Goal: Task Accomplishment & Management: Complete application form

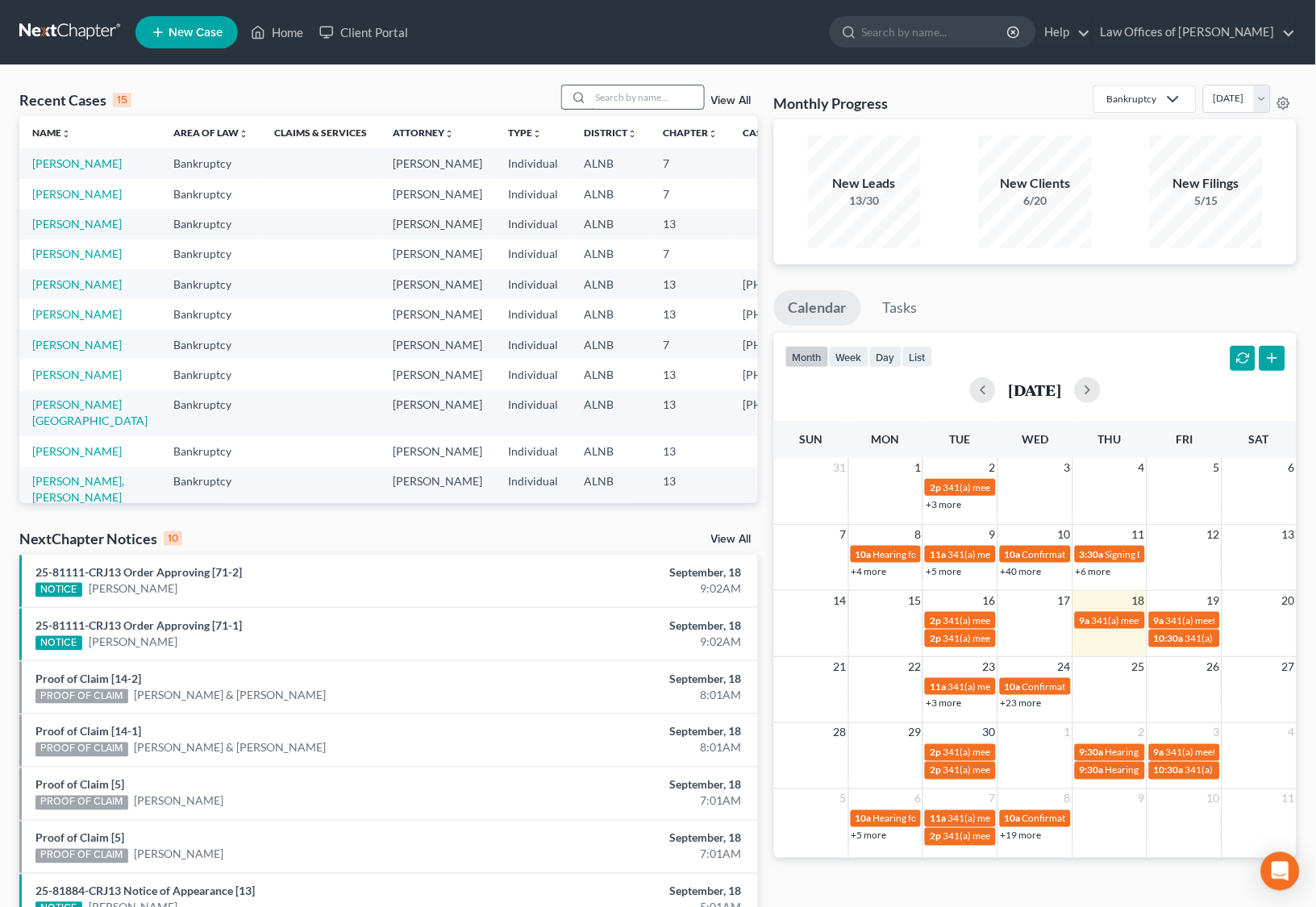
click at [669, 104] on input "search" at bounding box center [647, 97] width 113 height 23
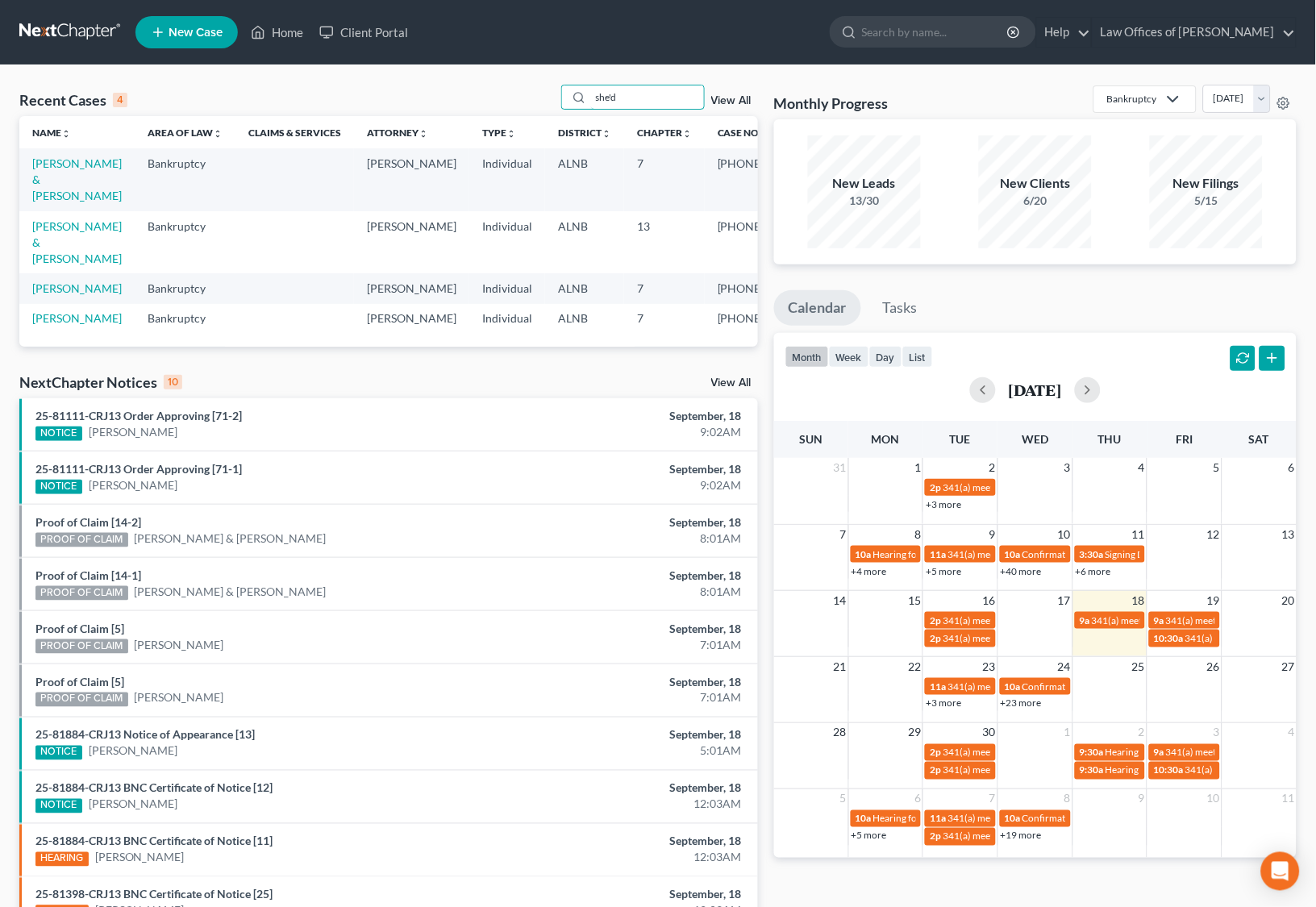
type input "she'd"
click at [65, 174] on link "[PERSON_NAME] & [PERSON_NAME]" at bounding box center [77, 179] width 90 height 46
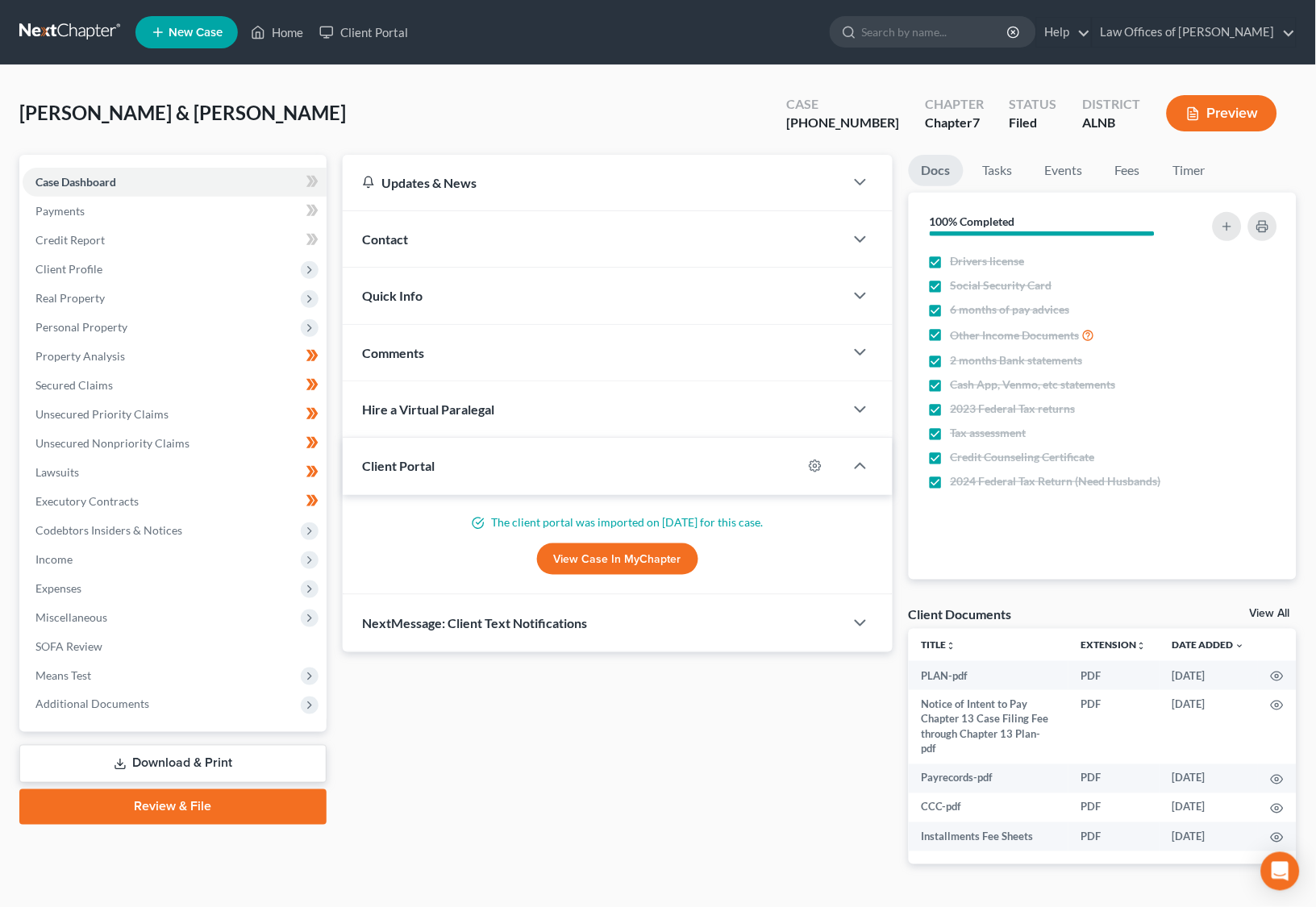
click at [970, 11] on ul "New Case Home Client Portal - No Result - See all results Or Press Enter... Hel…" at bounding box center [716, 32] width 1160 height 42
click at [933, 40] on input "search" at bounding box center [935, 32] width 148 height 30
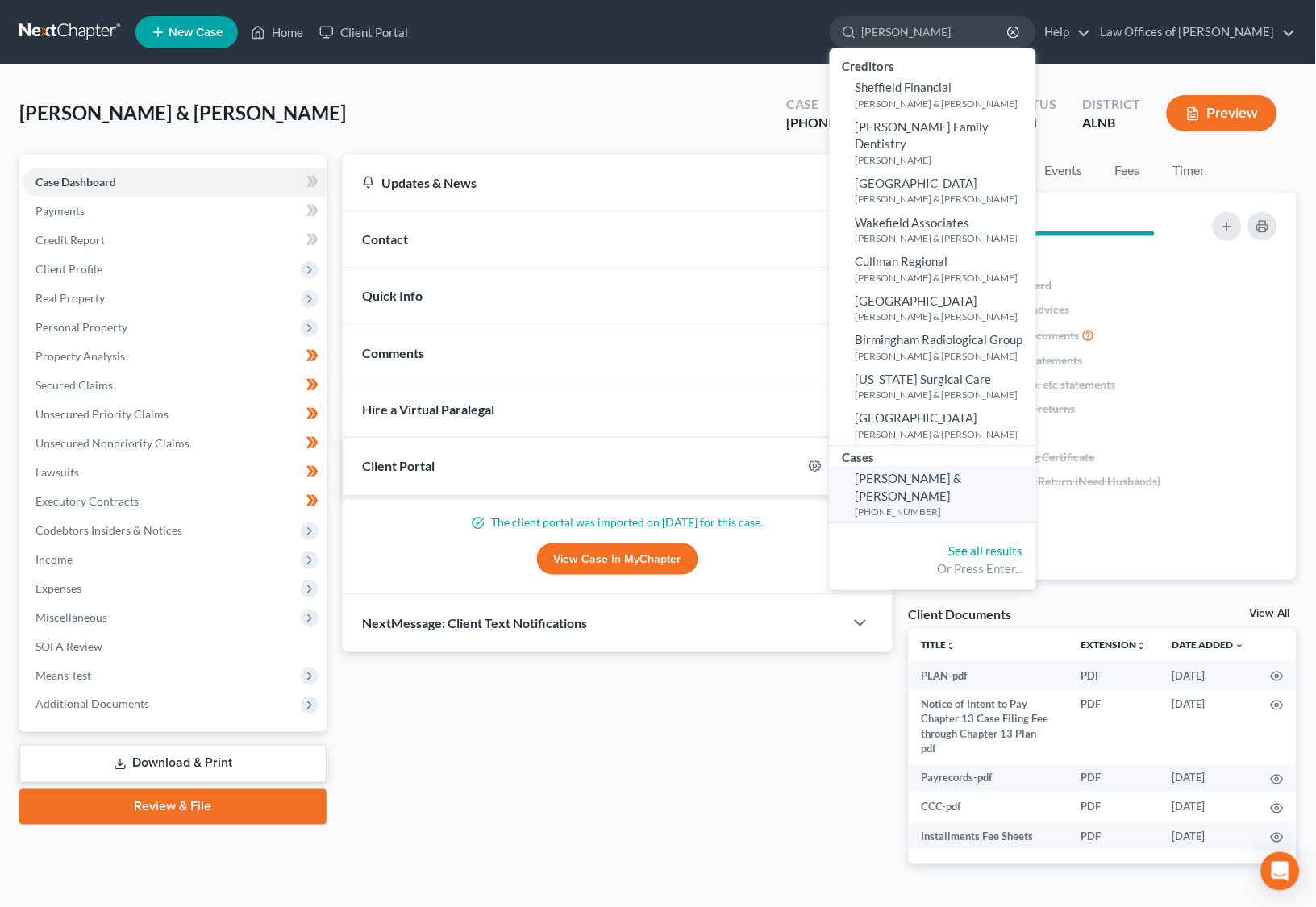
type input "[PERSON_NAME]"
click at [922, 471] on span "[PERSON_NAME] & [PERSON_NAME]" at bounding box center [909, 486] width 107 height 32
select select "4"
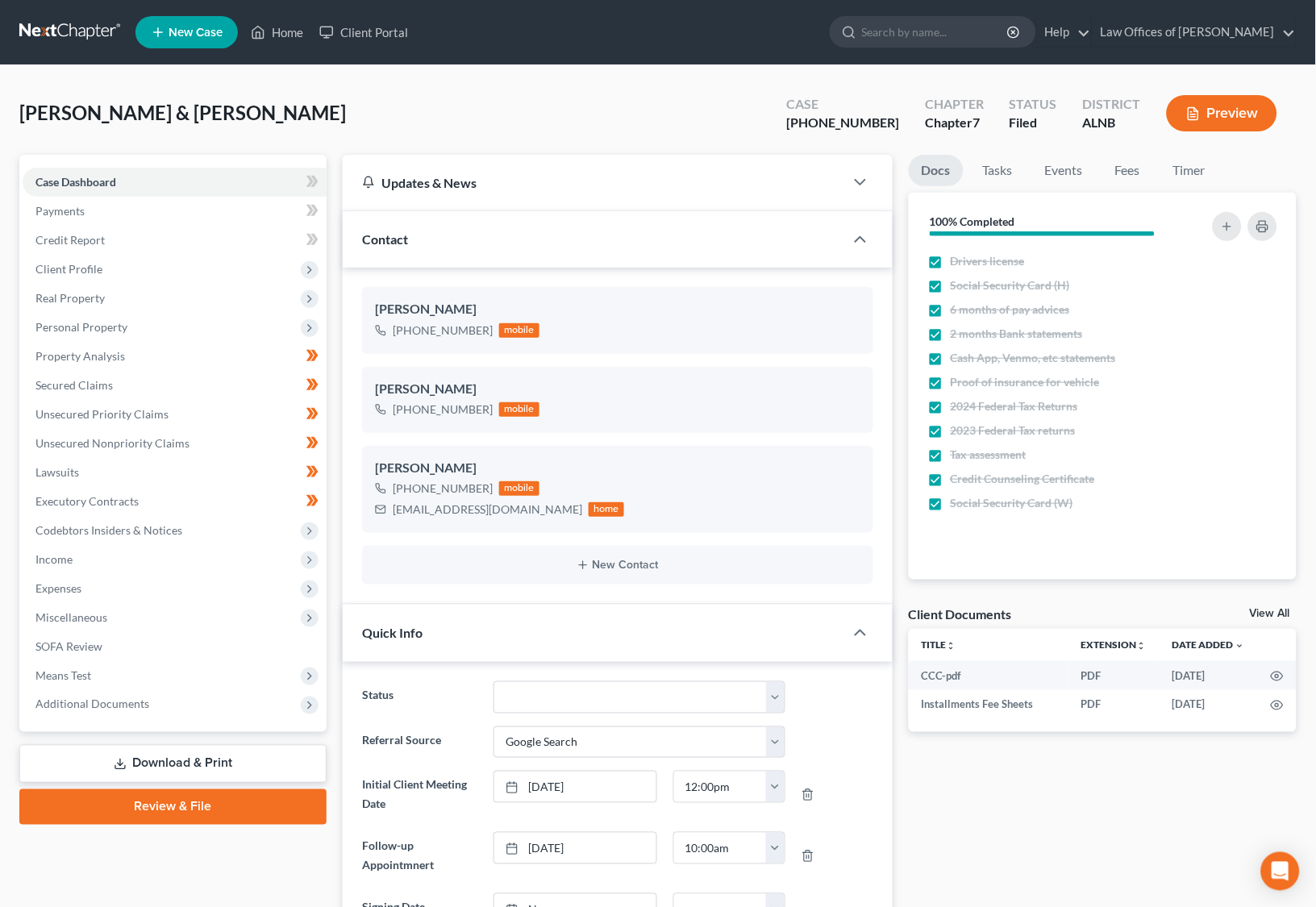
click at [111, 749] on link "Download & Print" at bounding box center [173, 765] width 307 height 38
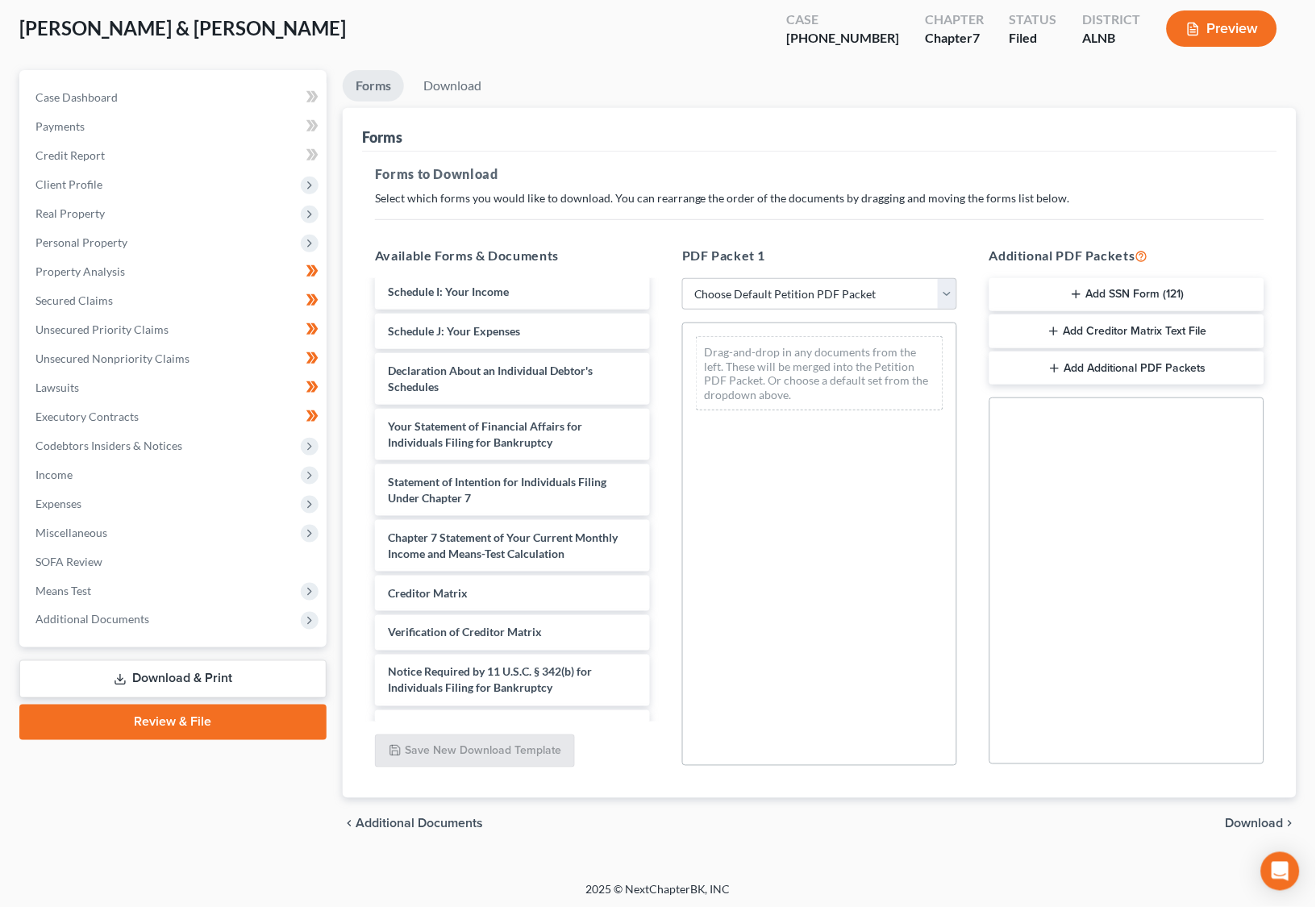
scroll to position [84, 0]
click at [157, 710] on link "Review & File" at bounding box center [173, 723] width 307 height 35
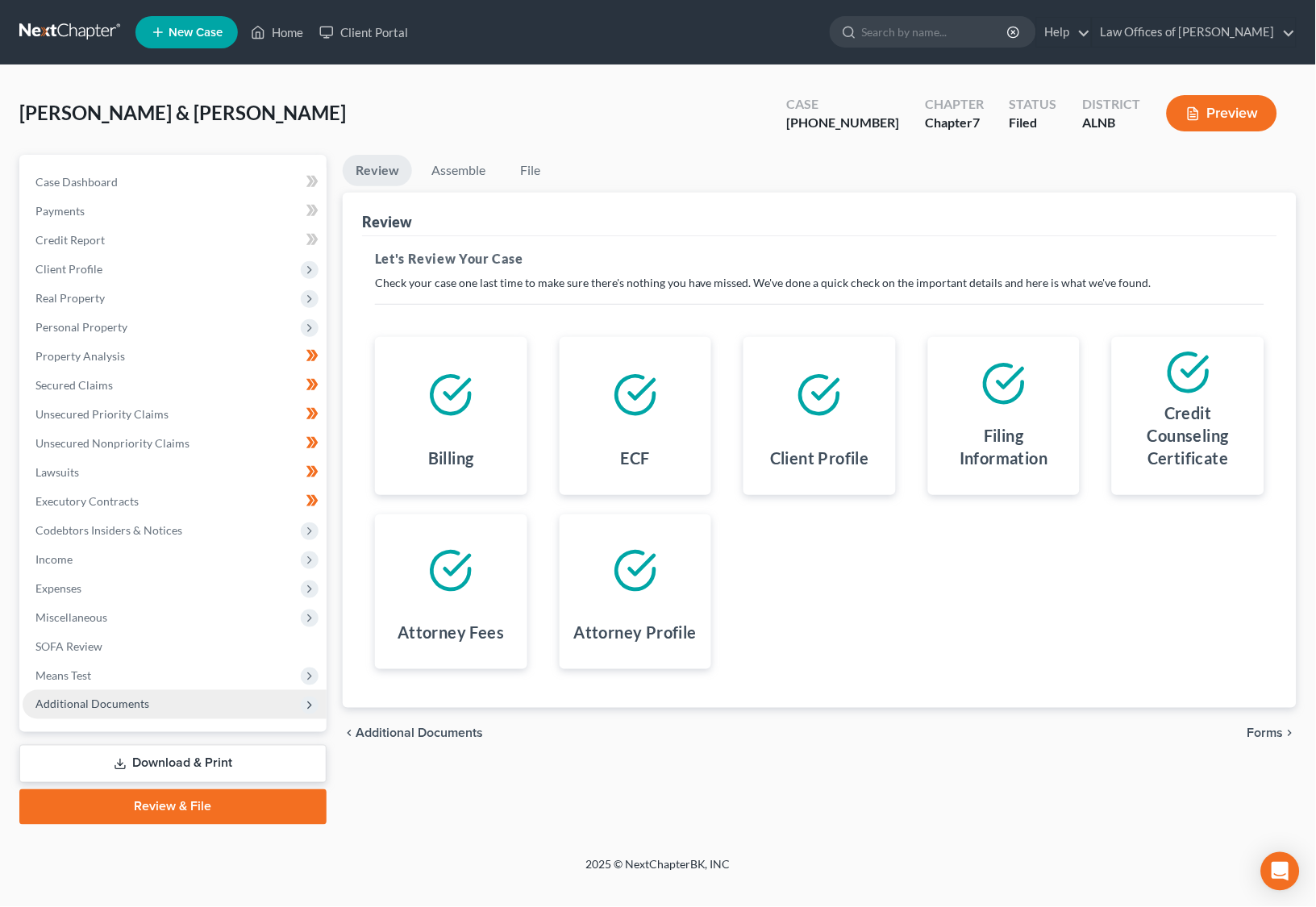
click at [93, 696] on span "Additional Documents" at bounding box center [175, 705] width 303 height 29
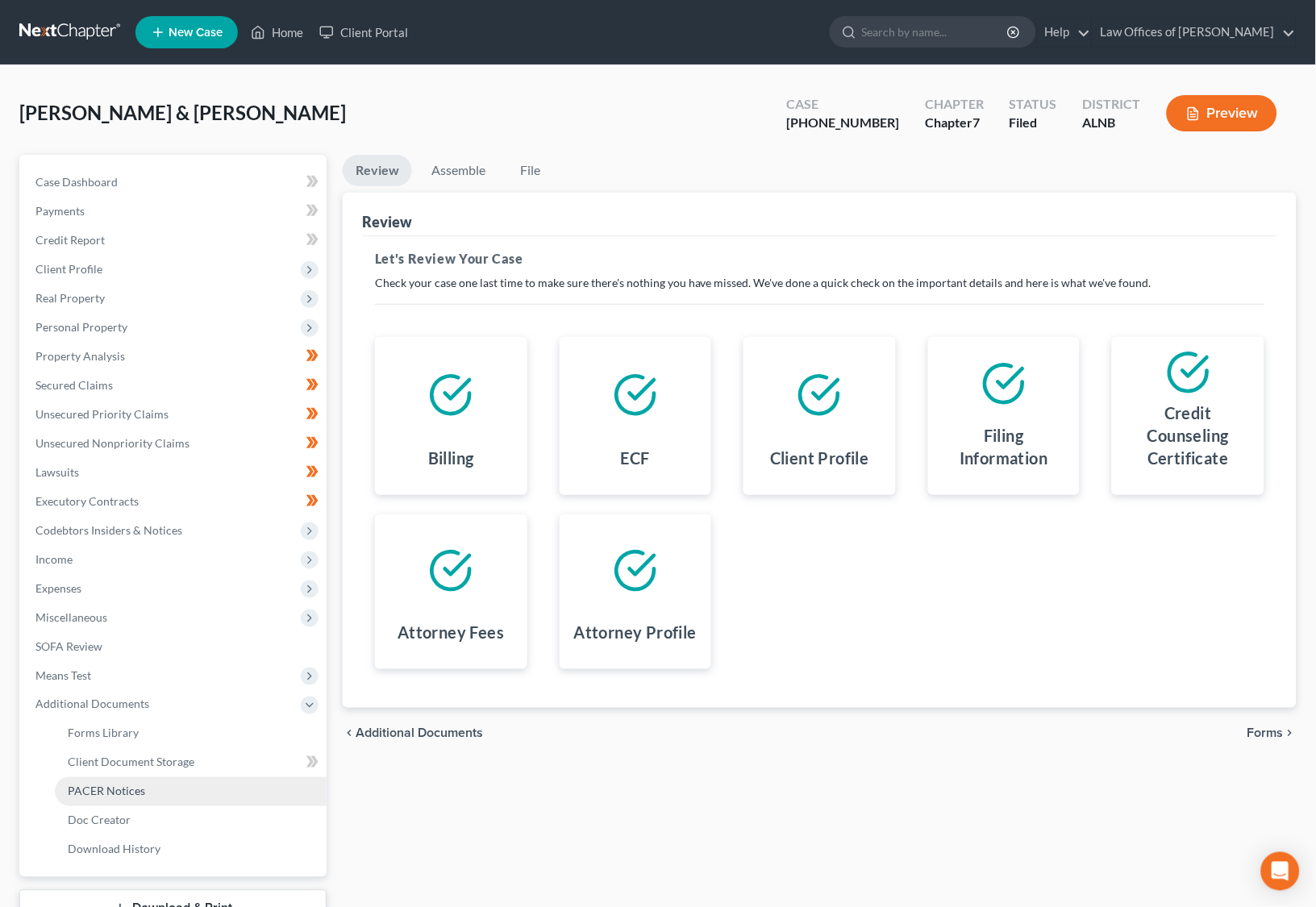
click at [112, 785] on span "PACER Notices" at bounding box center [106, 791] width 77 height 13
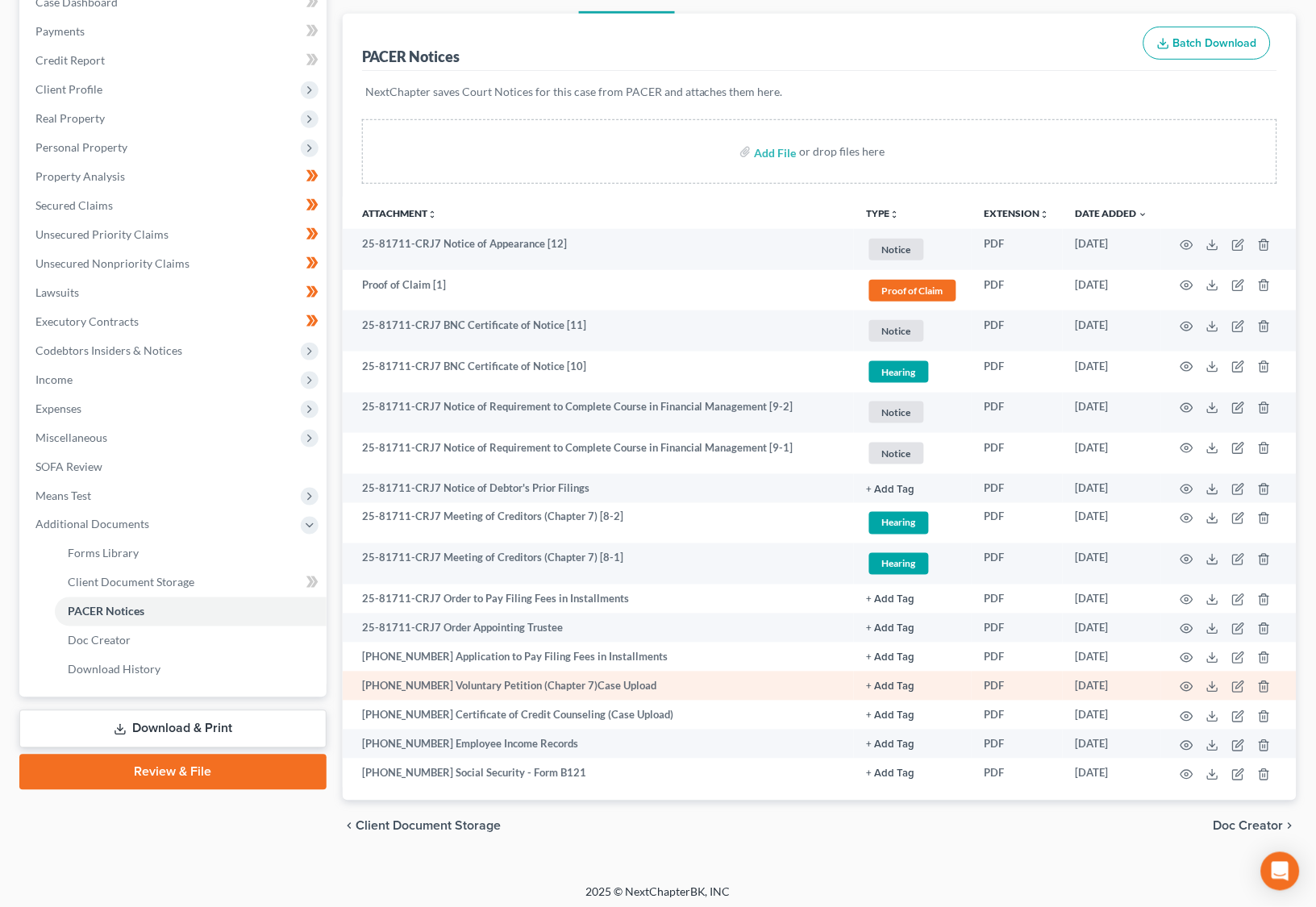
scroll to position [179, 0]
click at [1192, 682] on icon "button" at bounding box center [1187, 688] width 13 height 13
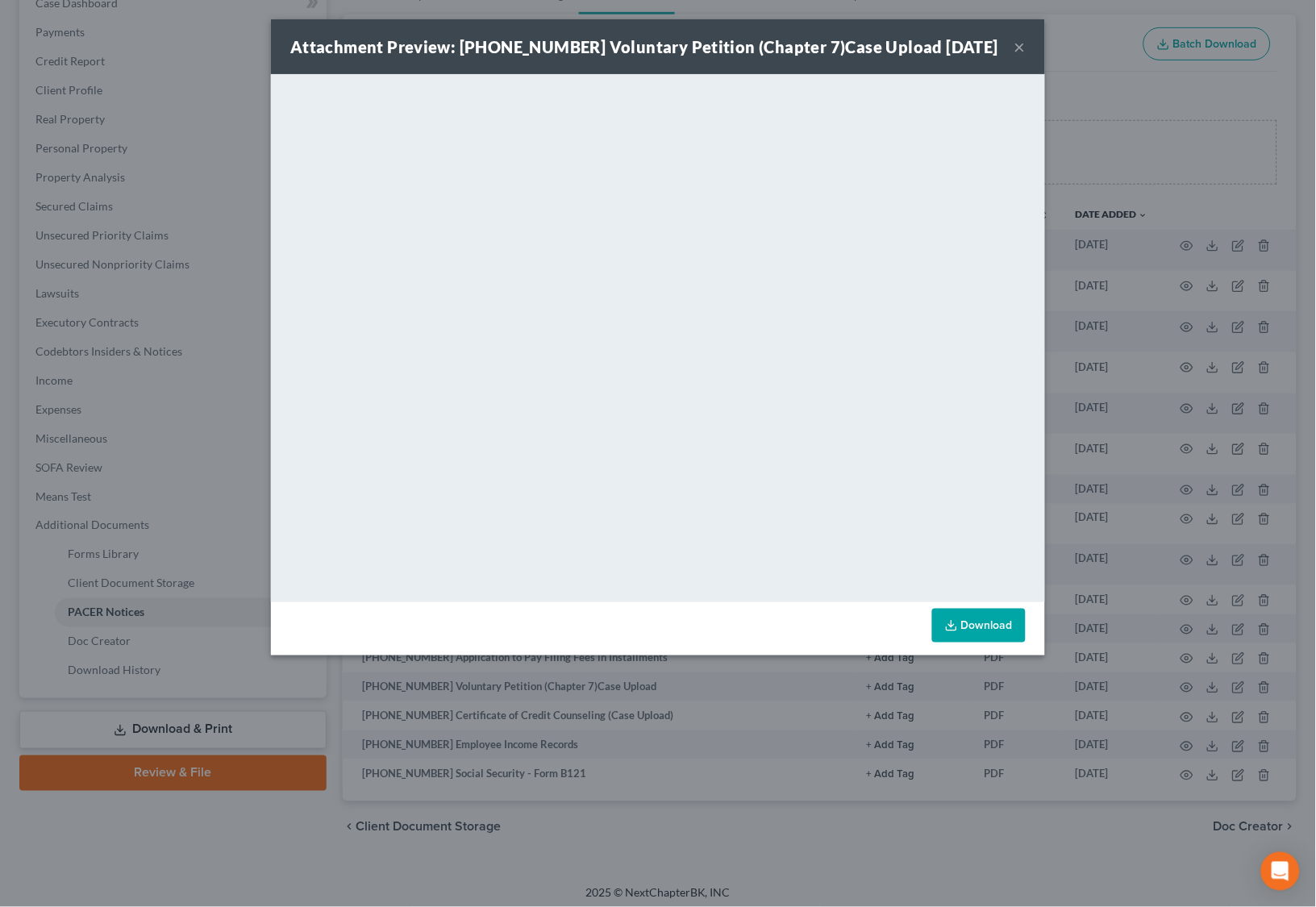
click at [1020, 46] on button "×" at bounding box center [1020, 47] width 11 height 19
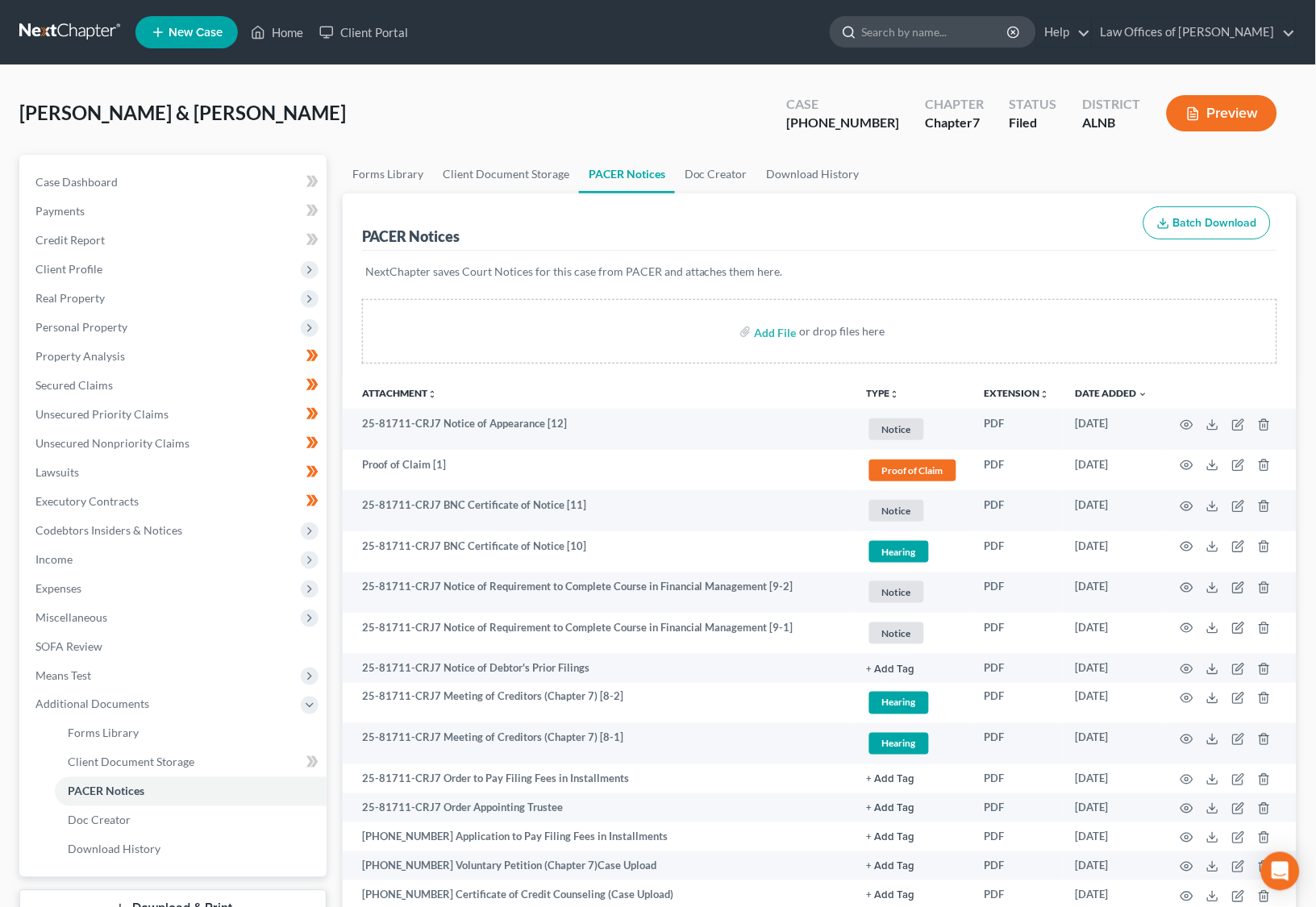
scroll to position [0, 0]
click at [942, 25] on input "search" at bounding box center [935, 32] width 148 height 30
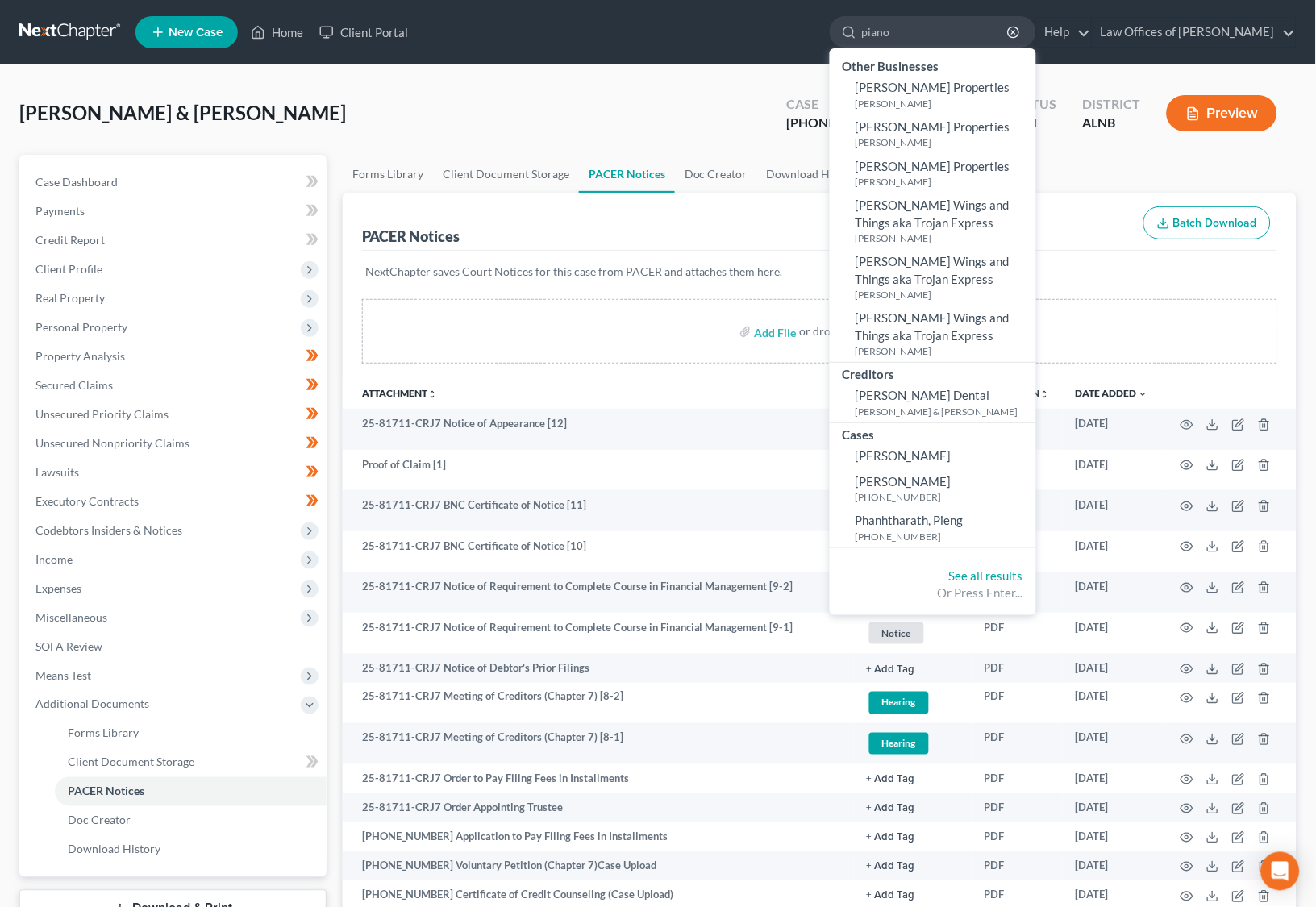
scroll to position [2, 0]
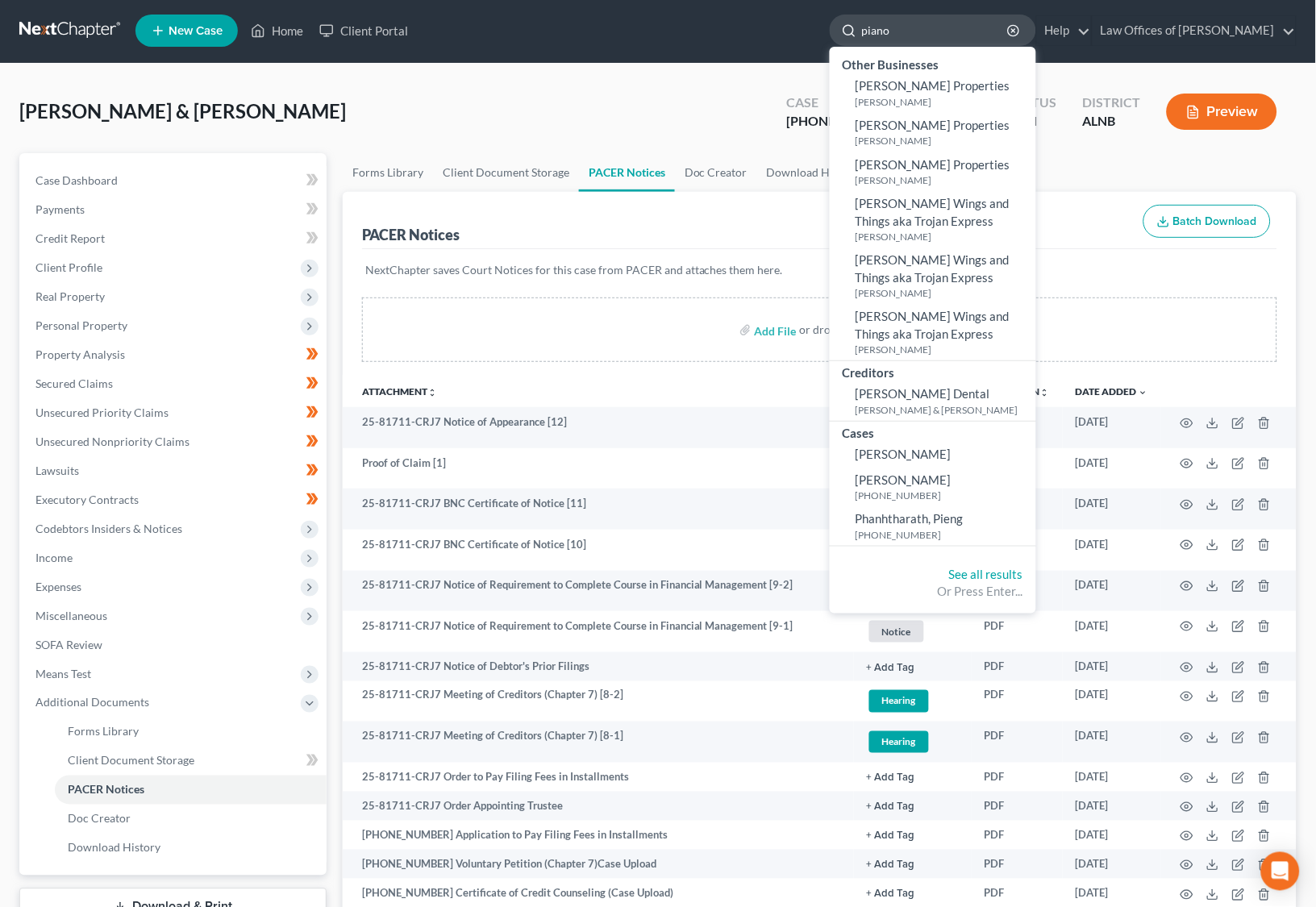
click at [948, 44] on input "piano" at bounding box center [935, 30] width 148 height 30
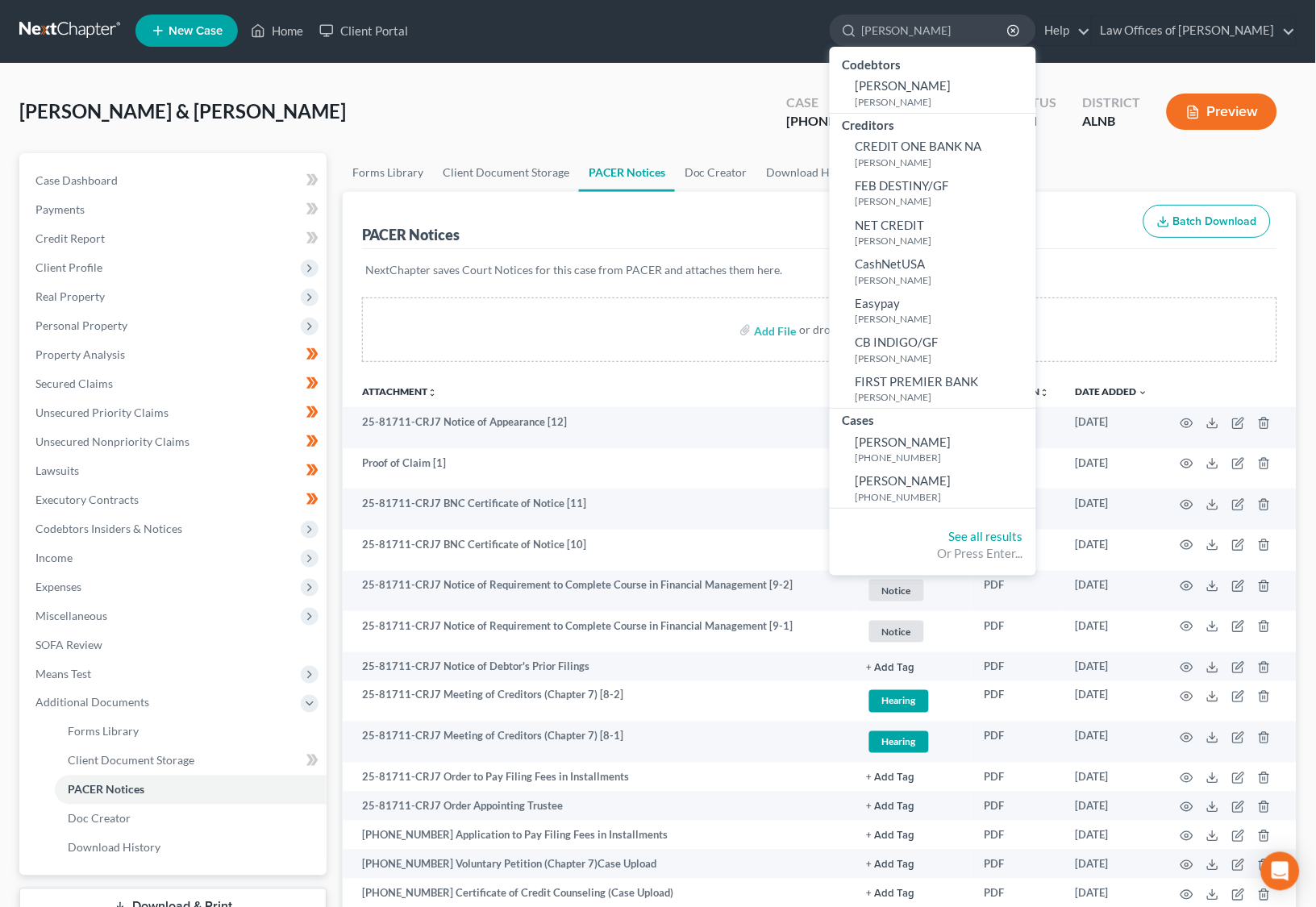
scroll to position [1, 0]
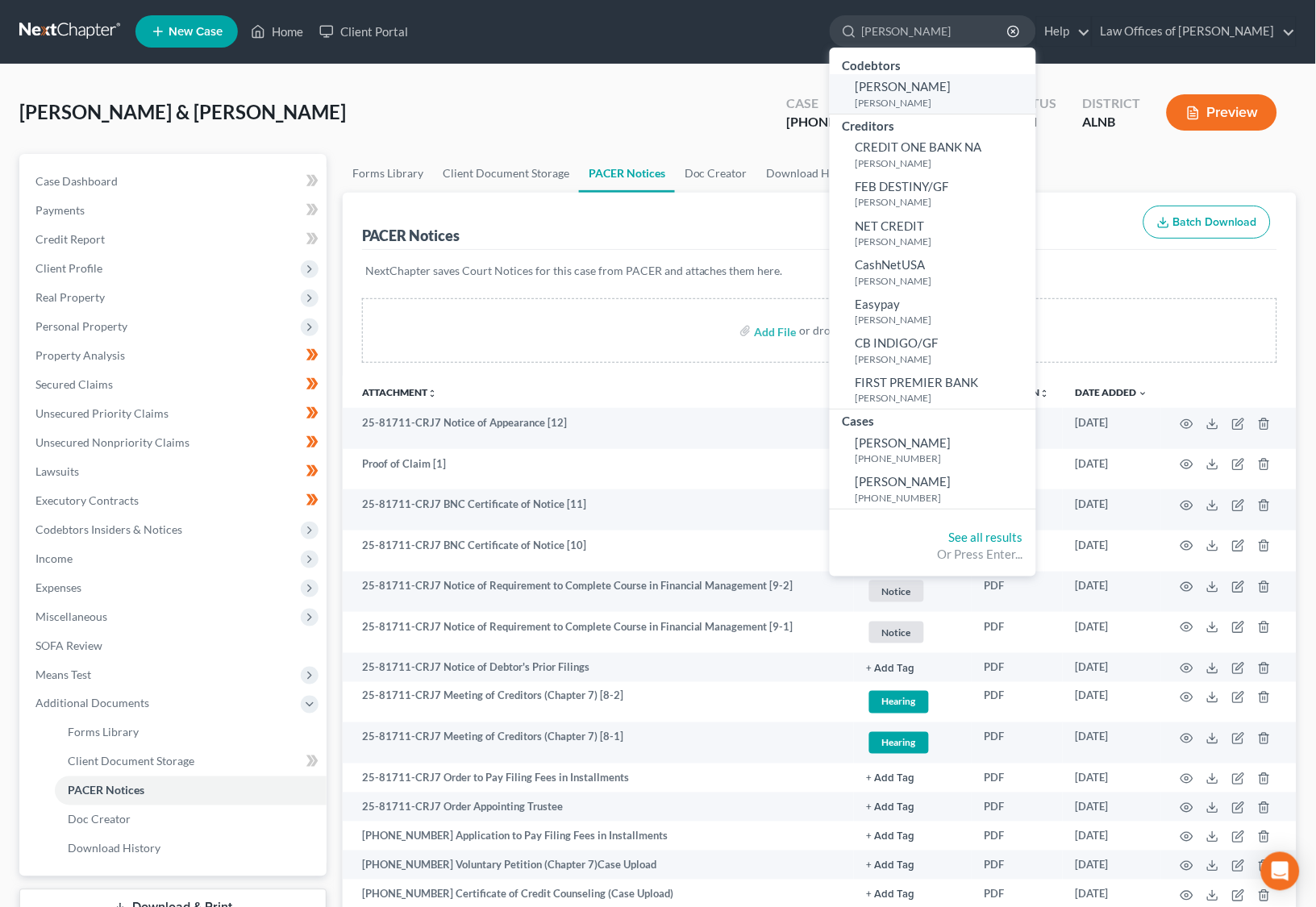
type input "[PERSON_NAME]"
click at [922, 93] on link "[PERSON_NAME] [PERSON_NAME]" at bounding box center [932, 94] width 206 height 39
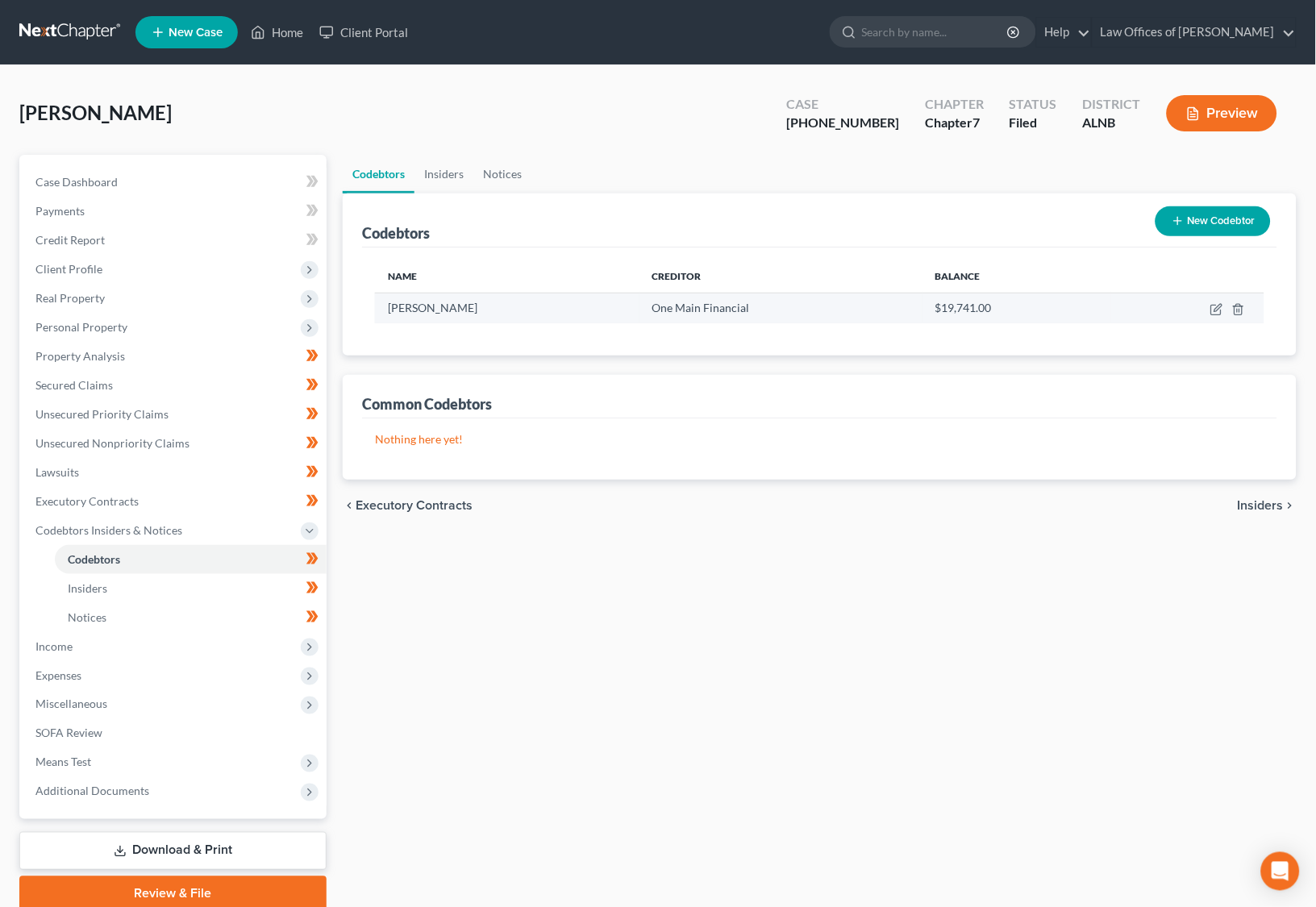
click at [421, 310] on span "[PERSON_NAME]" at bounding box center [432, 307] width 90 height 13
click at [939, 33] on input "search" at bounding box center [935, 32] width 148 height 30
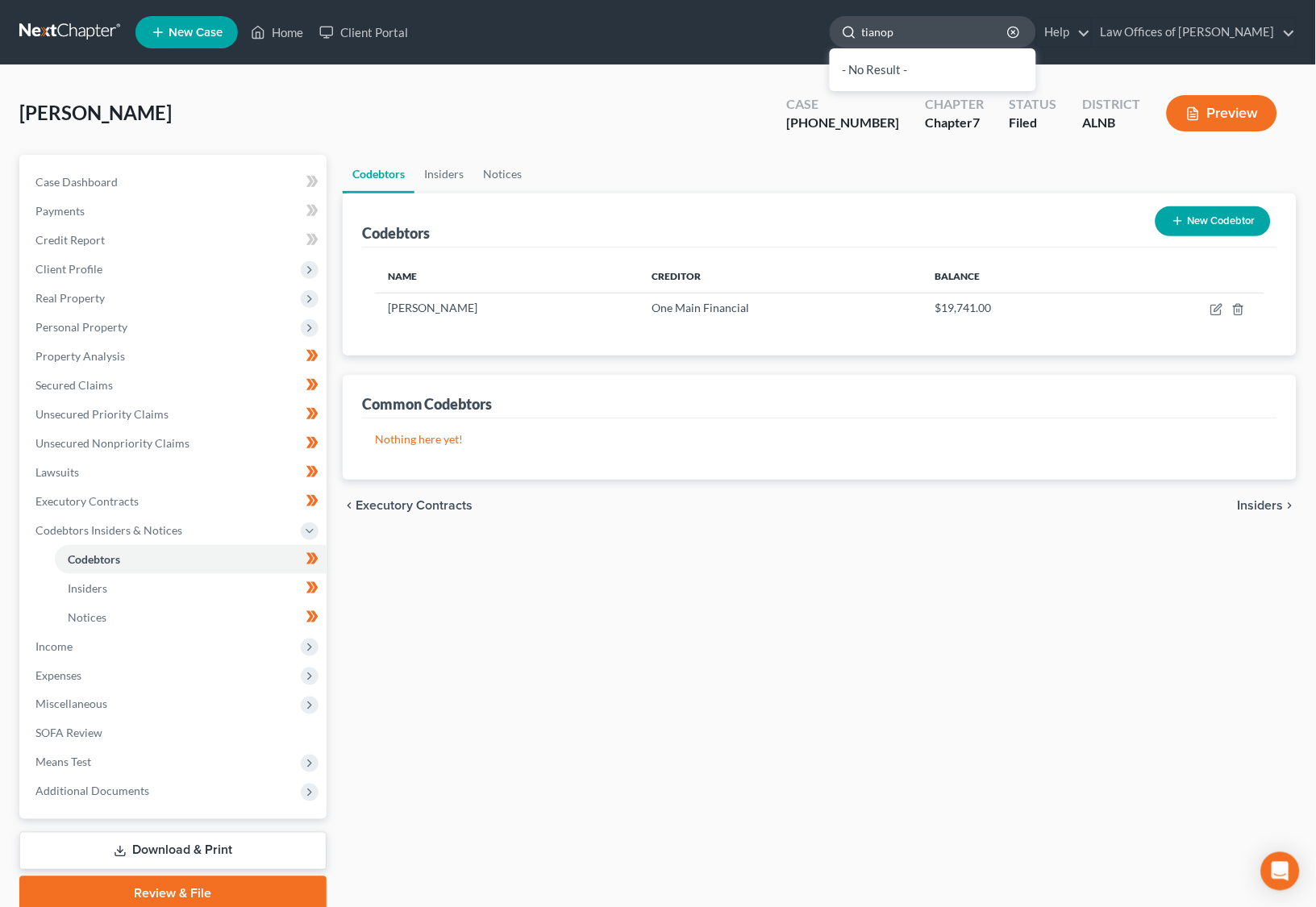
type input "[PERSON_NAME]"
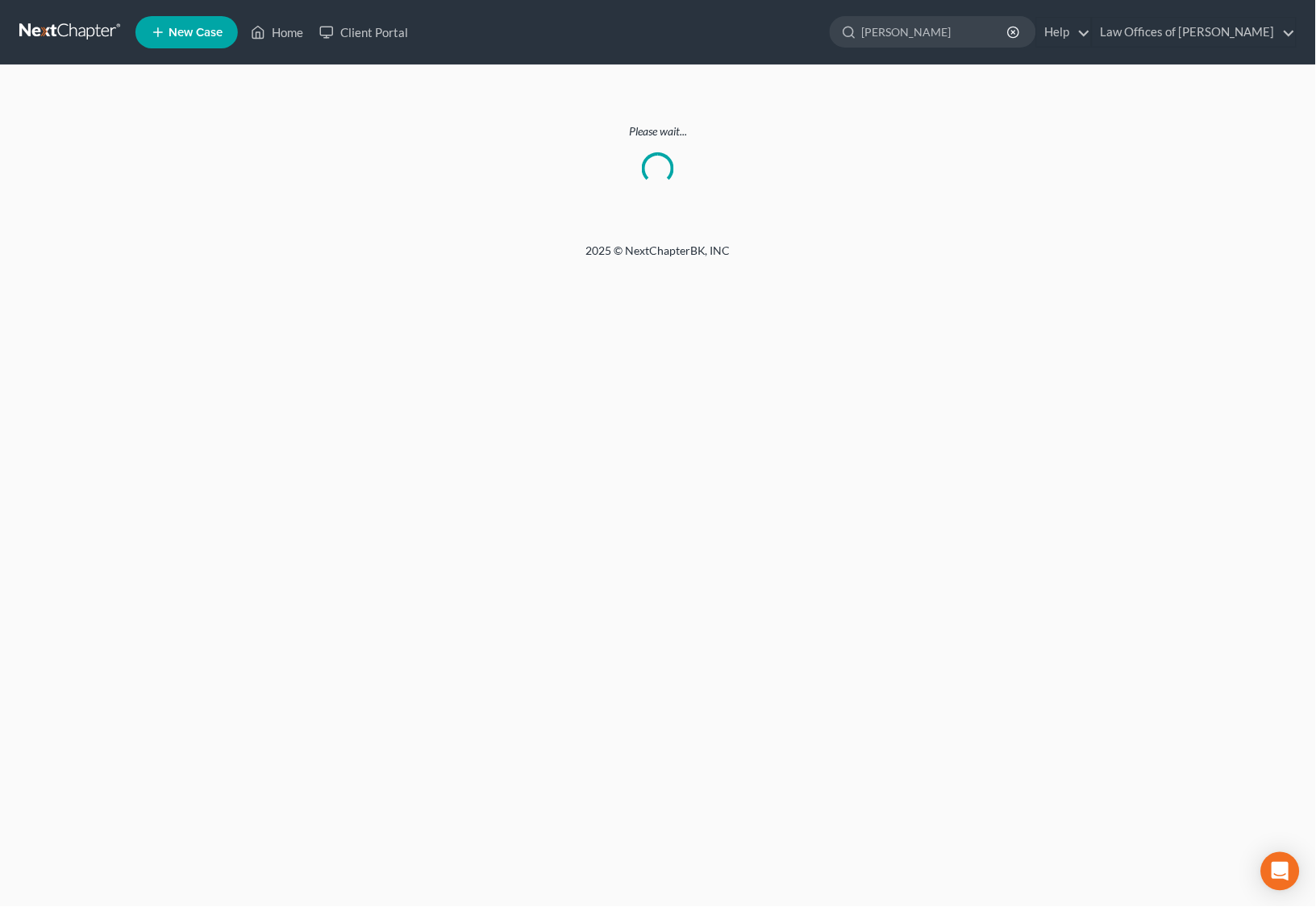
scroll to position [0, 2]
click at [69, 40] on link at bounding box center [71, 32] width 103 height 29
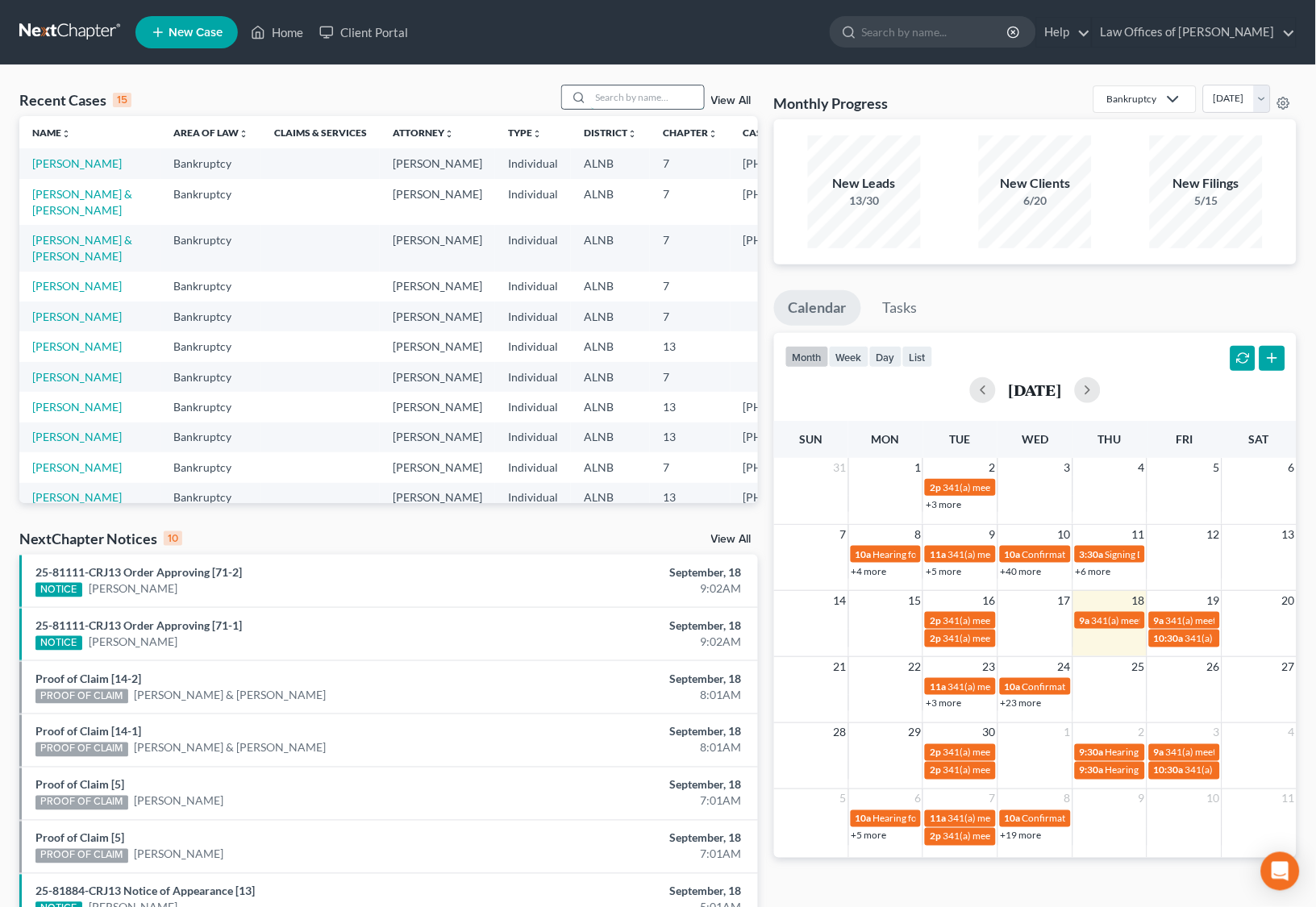
click at [670, 97] on input "search" at bounding box center [647, 97] width 113 height 23
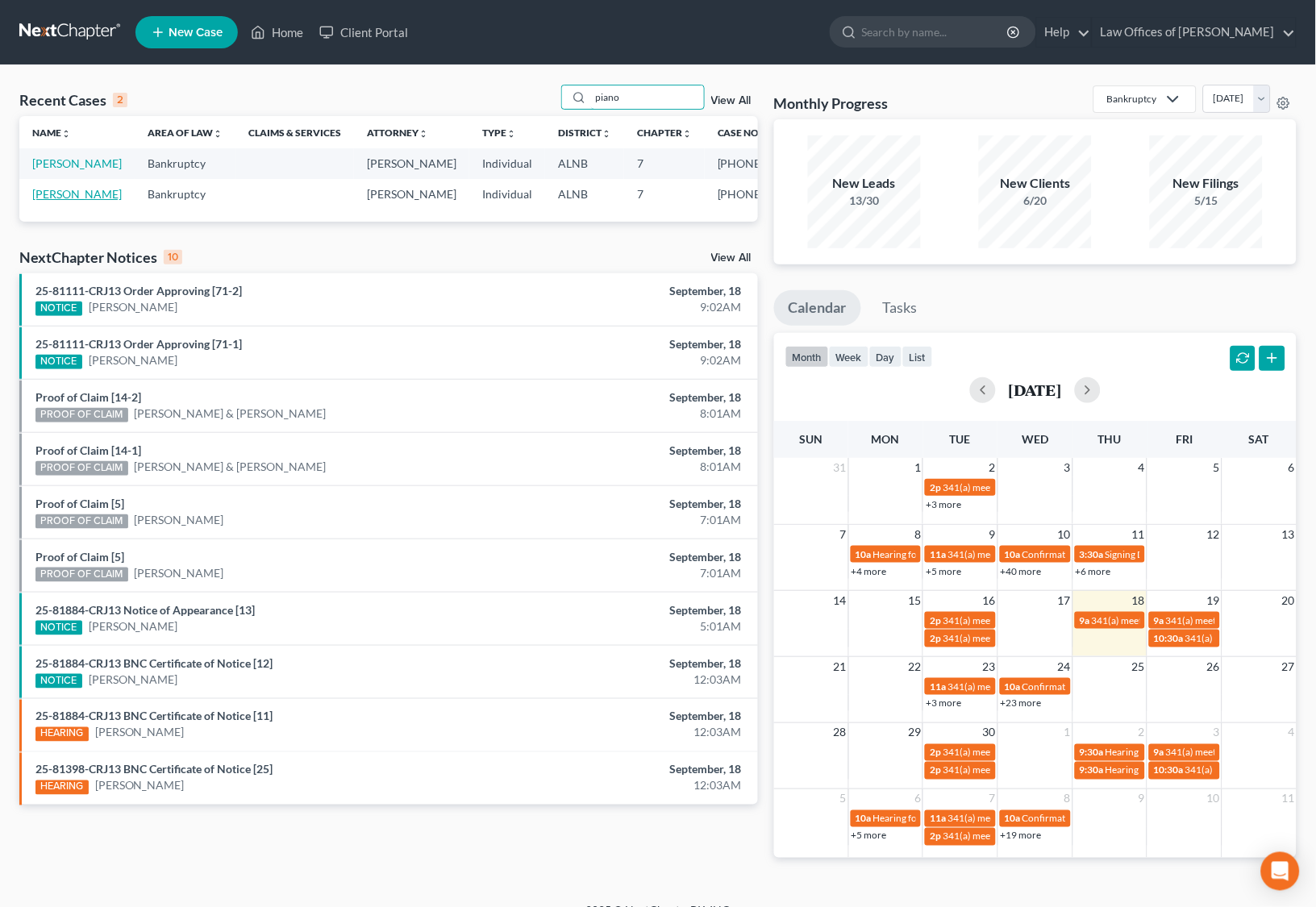
scroll to position [3, 0]
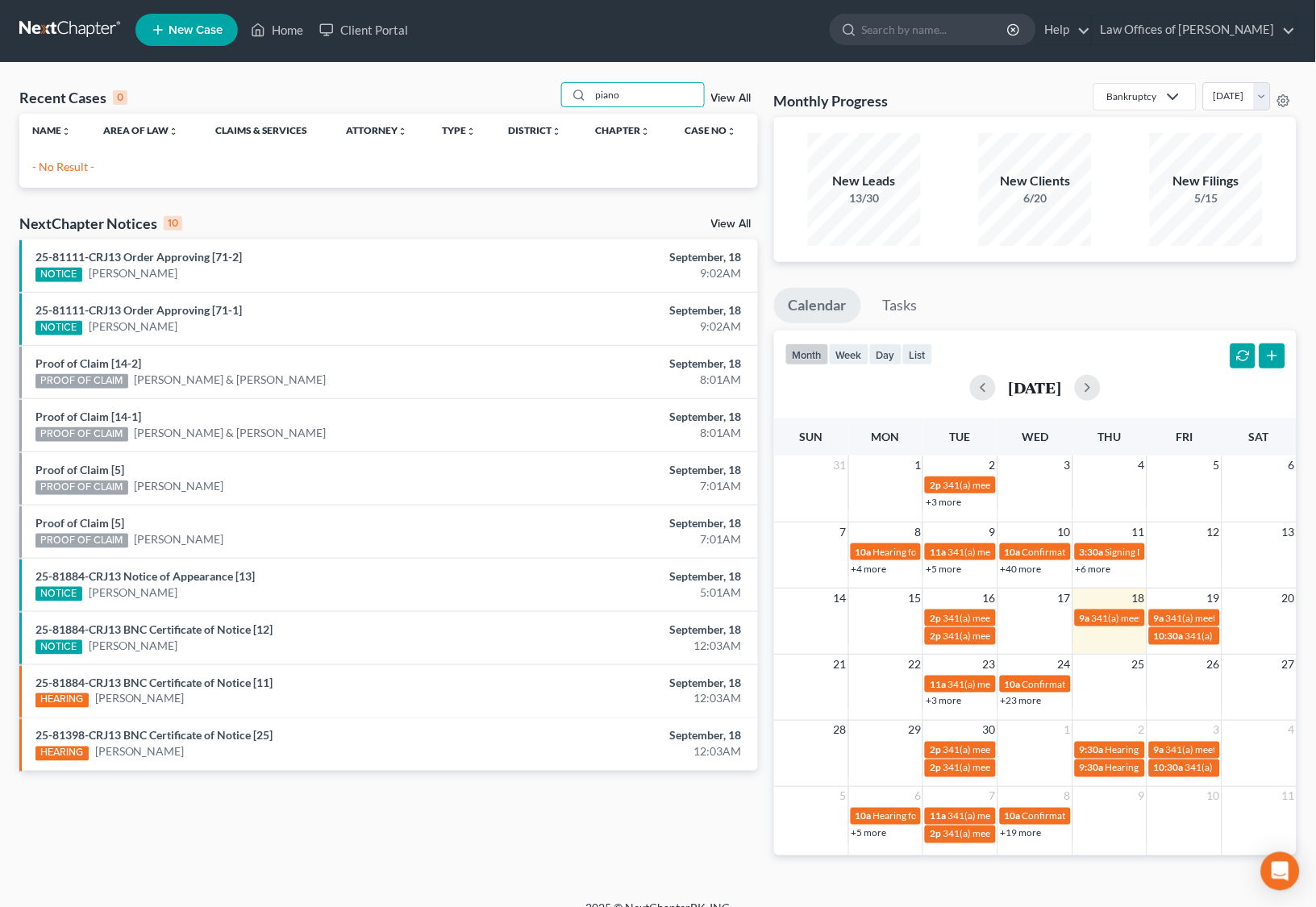
click at [64, 192] on div "Recent Cases 0 piano View All Name unfold_more expand_more expand_less Area of …" at bounding box center [388, 481] width 755 height 799
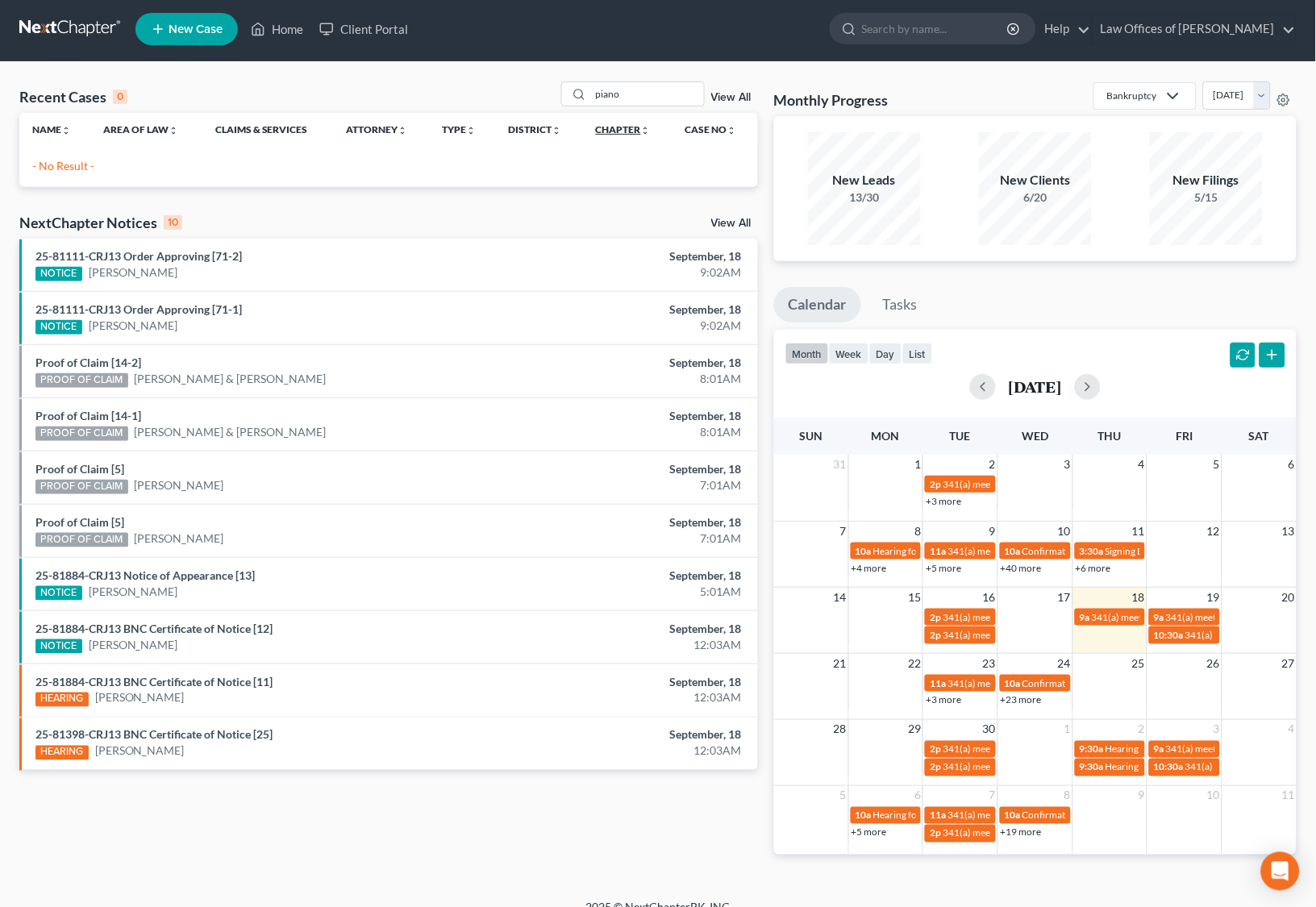
scroll to position [3, 1]
drag, startPoint x: 646, startPoint y: 82, endPoint x: 641, endPoint y: 96, distance: 14.9
click at [644, 89] on input "piano" at bounding box center [647, 94] width 113 height 23
click at [641, 96] on input "piano" at bounding box center [647, 94] width 113 height 23
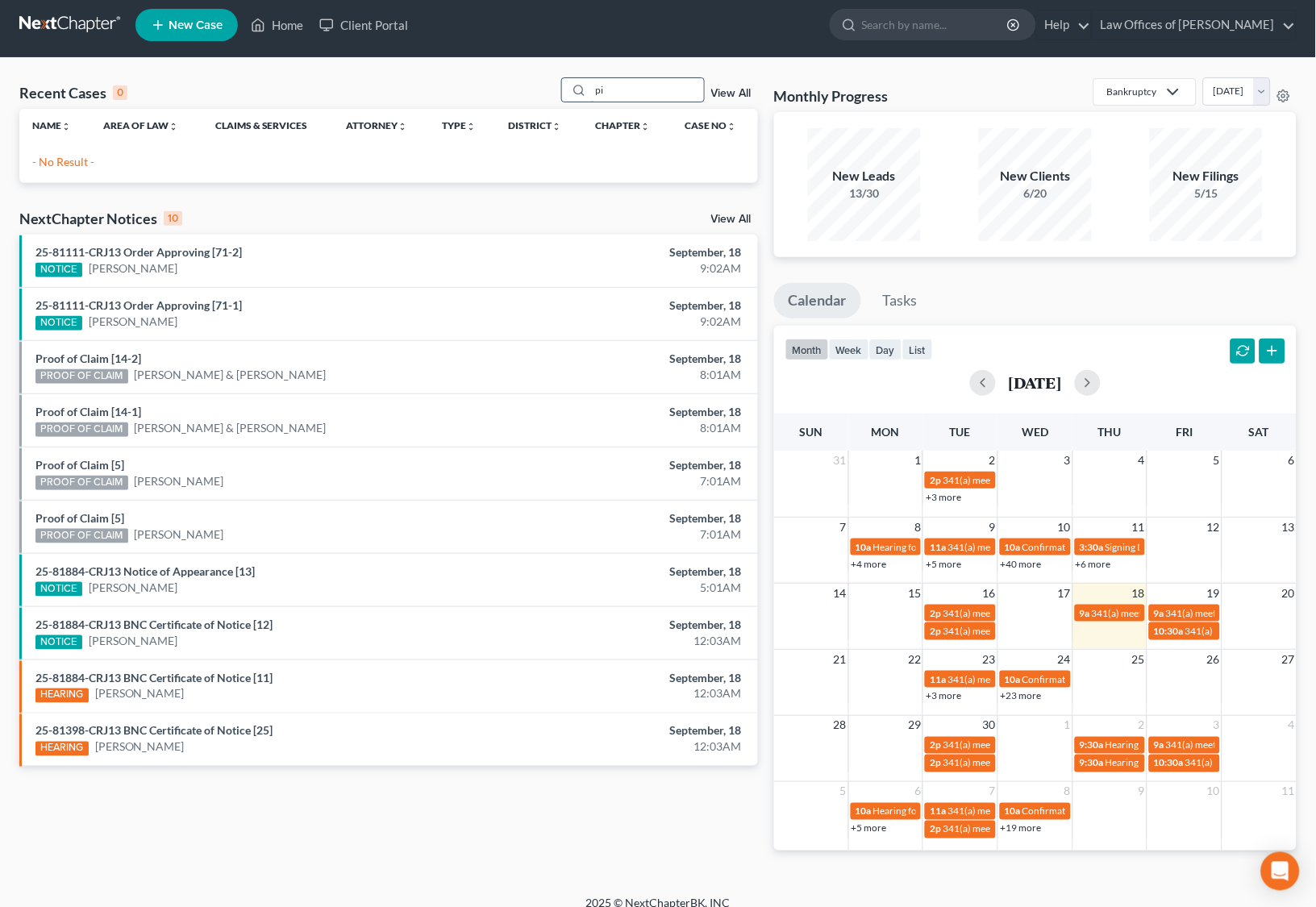
type input "p"
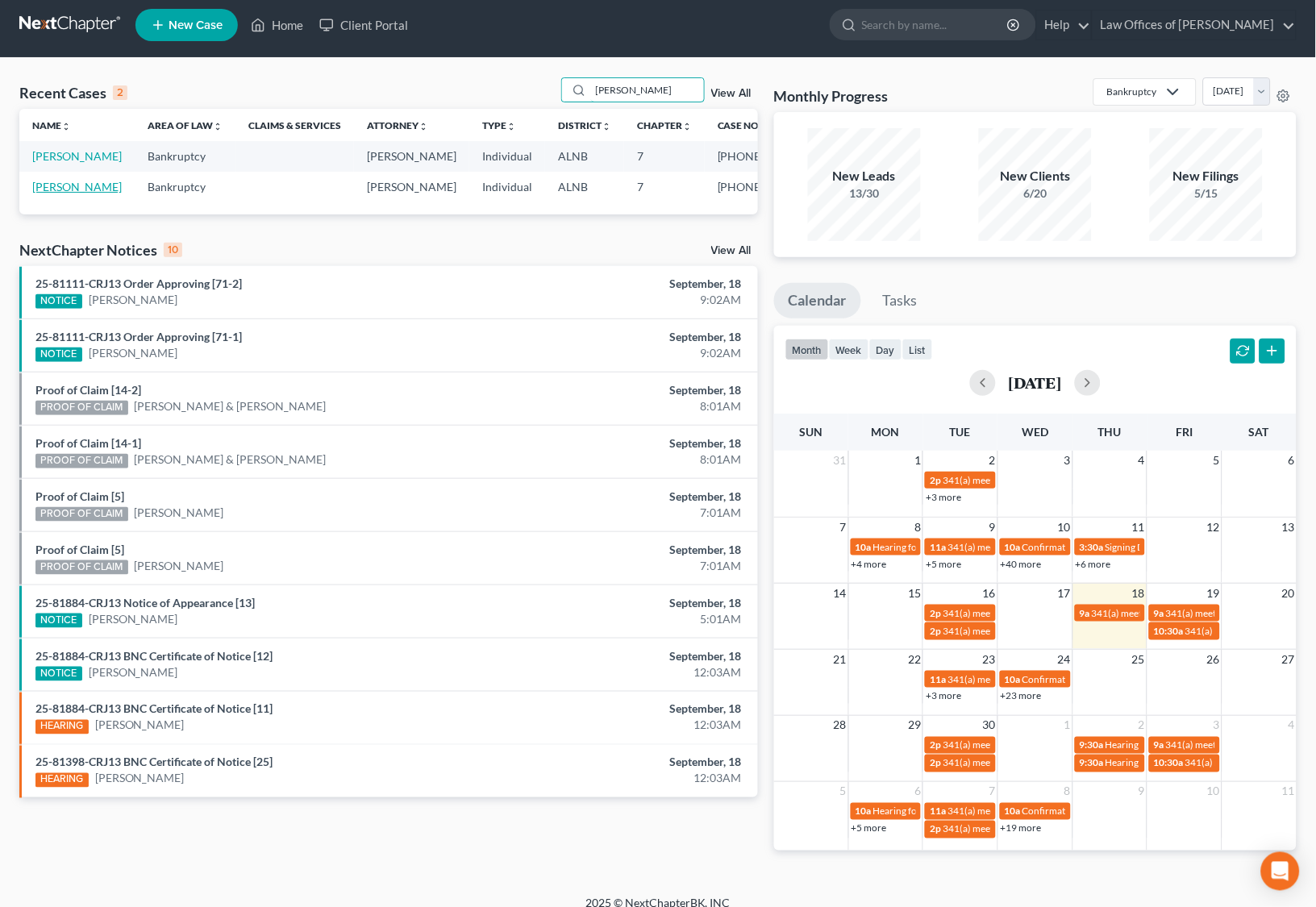
type input "[PERSON_NAME]"
click at [83, 187] on link "[PERSON_NAME]" at bounding box center [77, 186] width 90 height 13
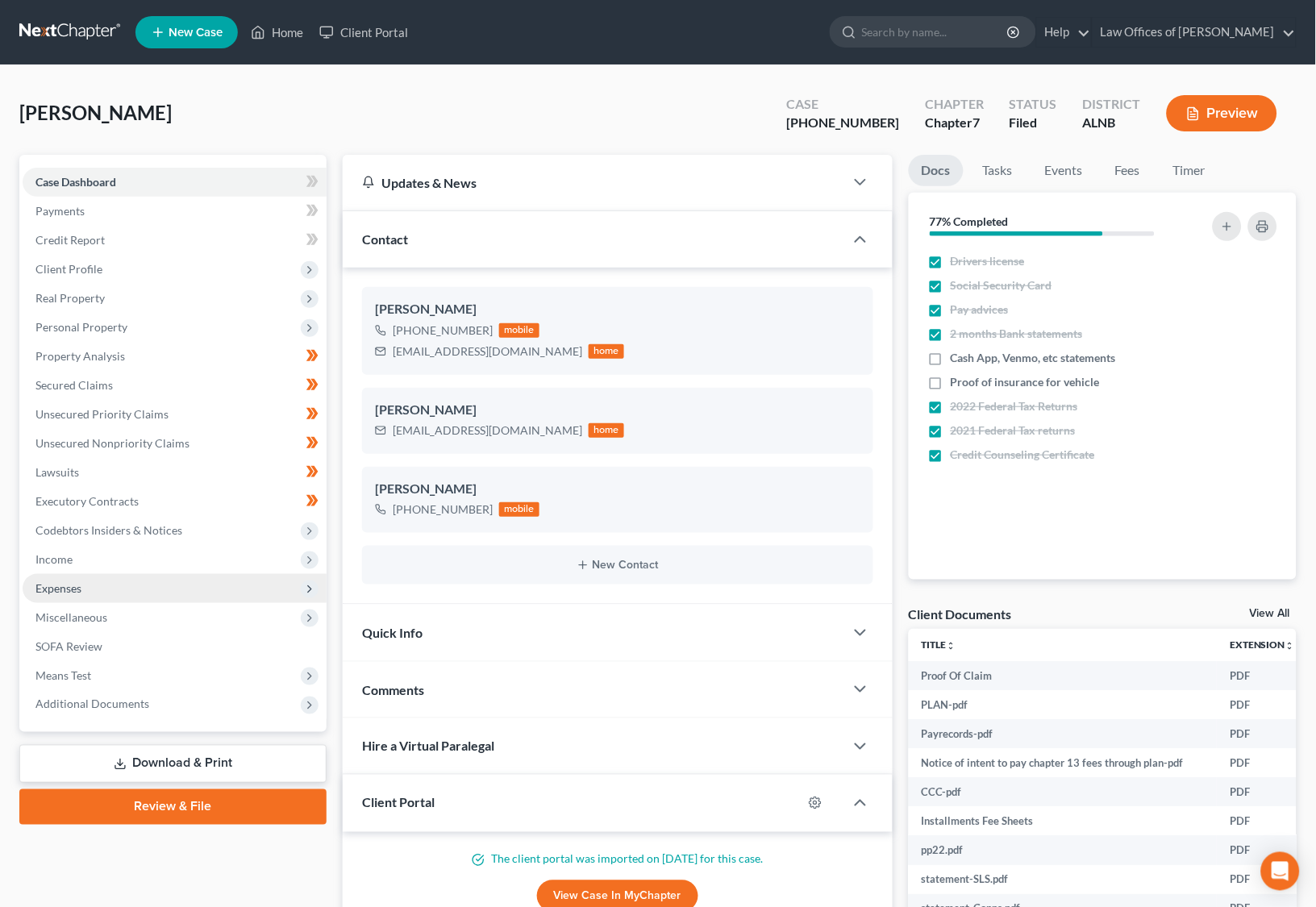
click at [94, 582] on span "Expenses" at bounding box center [175, 588] width 303 height 29
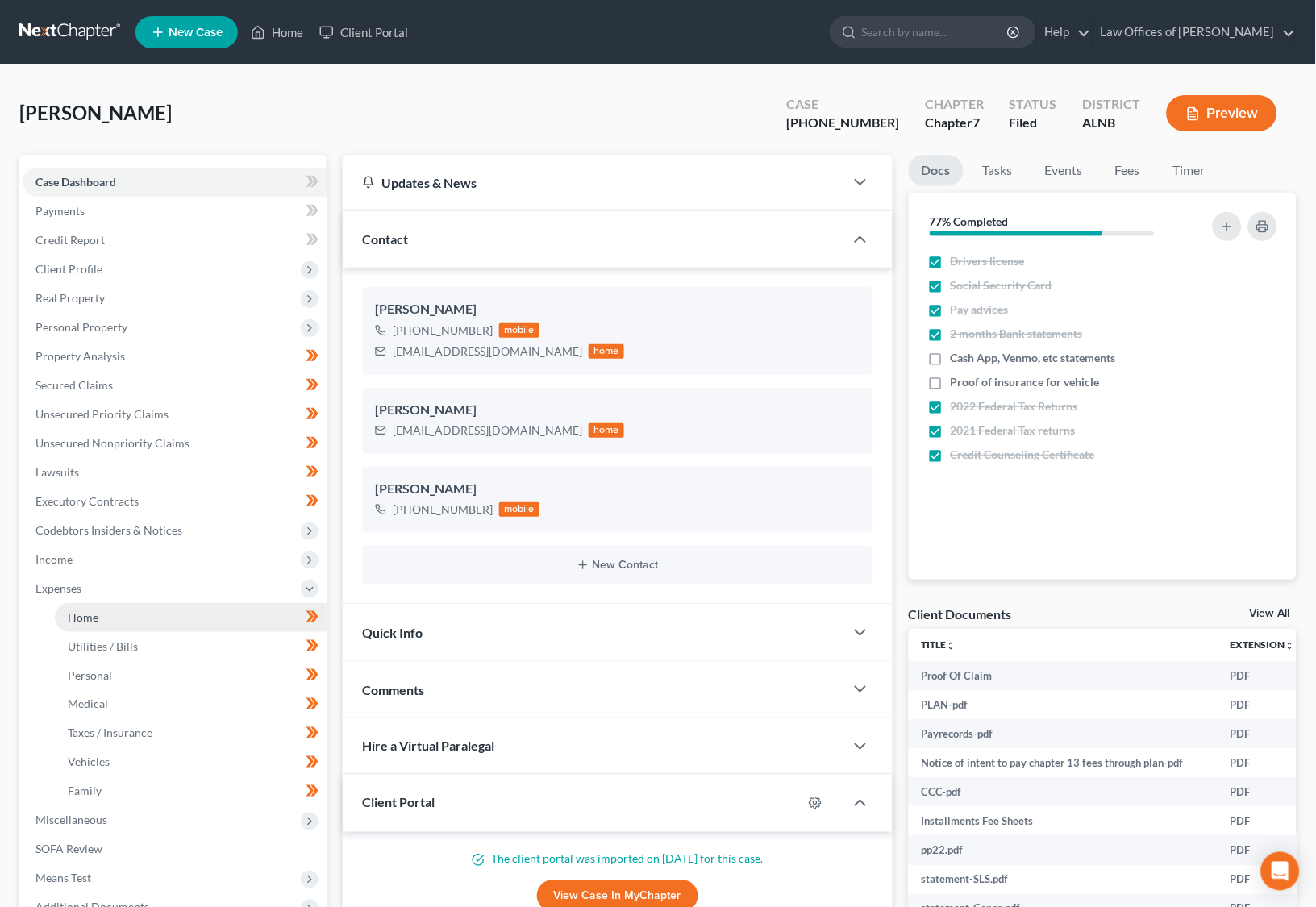
click at [121, 604] on link "Home" at bounding box center [190, 618] width 272 height 29
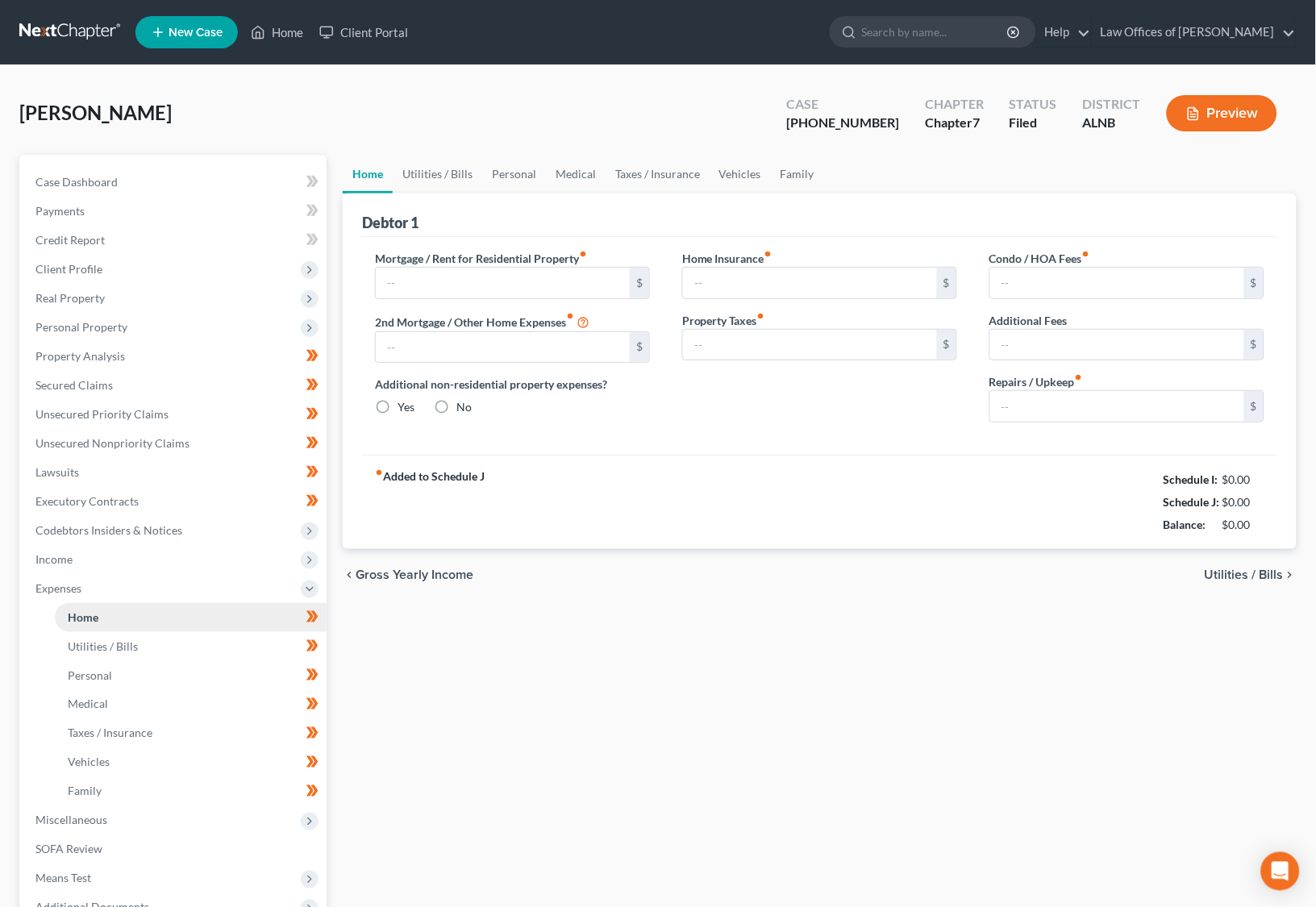
type input "1,950.00"
type input "850.00"
radio input "true"
type input "0.00"
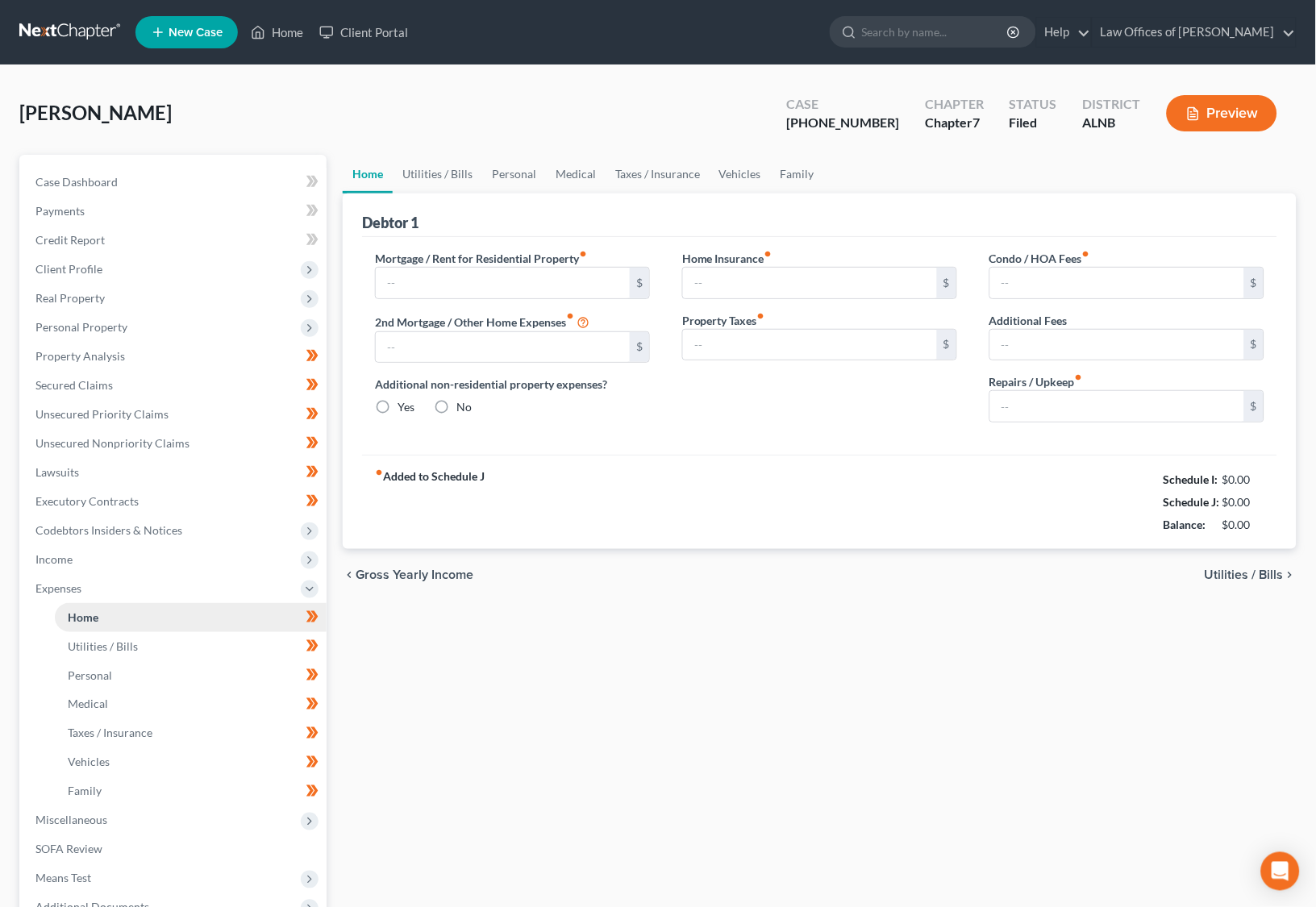
type input "100.00"
type input "0.00"
type input "300.00"
click at [928, 26] on input "search" at bounding box center [935, 32] width 148 height 30
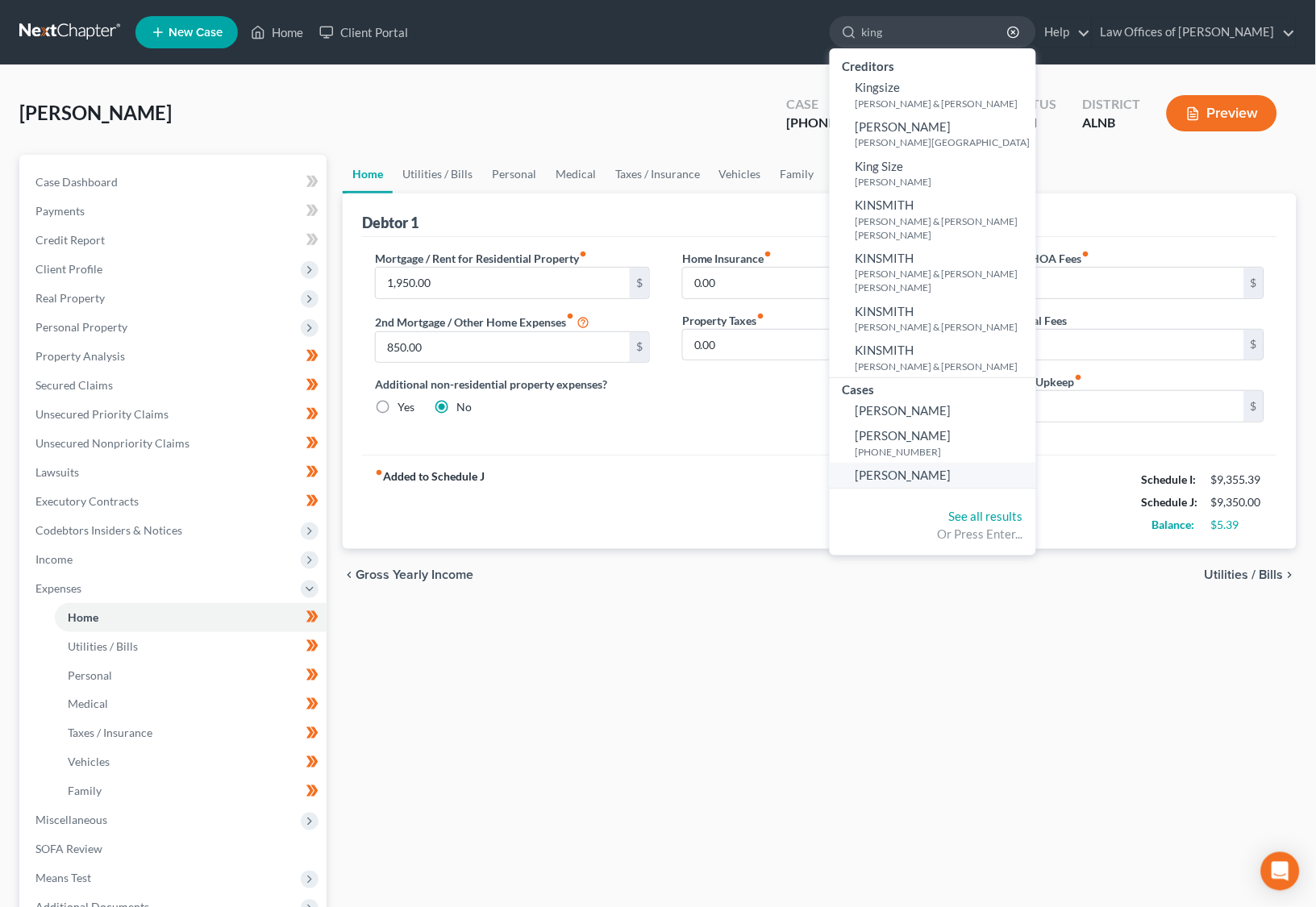
type input "king"
click at [929, 468] on span "King, William" at bounding box center [903, 475] width 96 height 14
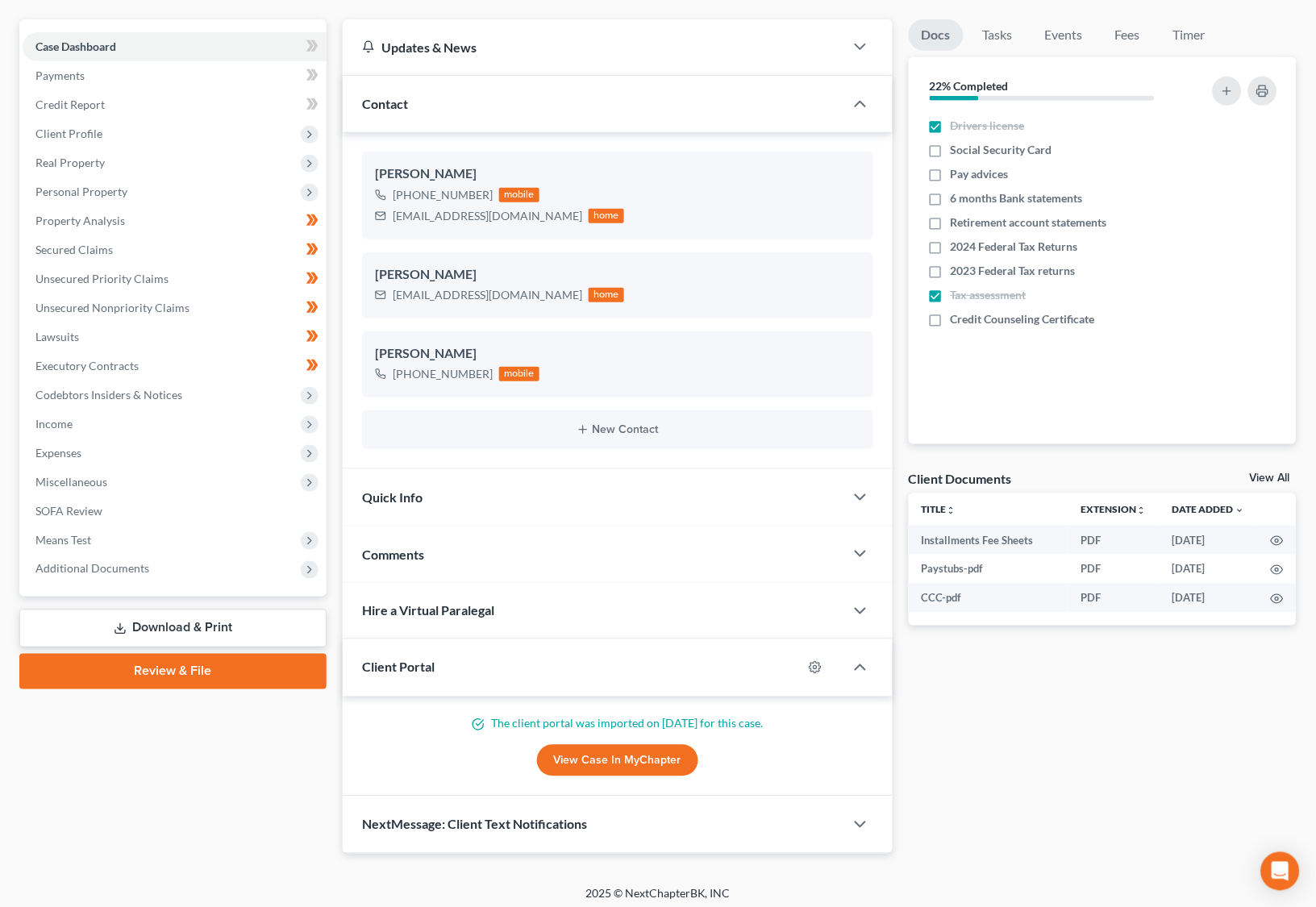
scroll to position [135, 0]
click at [635, 749] on link "View Case in MyChapter" at bounding box center [617, 762] width 161 height 32
click at [110, 563] on span "Additional Documents" at bounding box center [92, 570] width 114 height 13
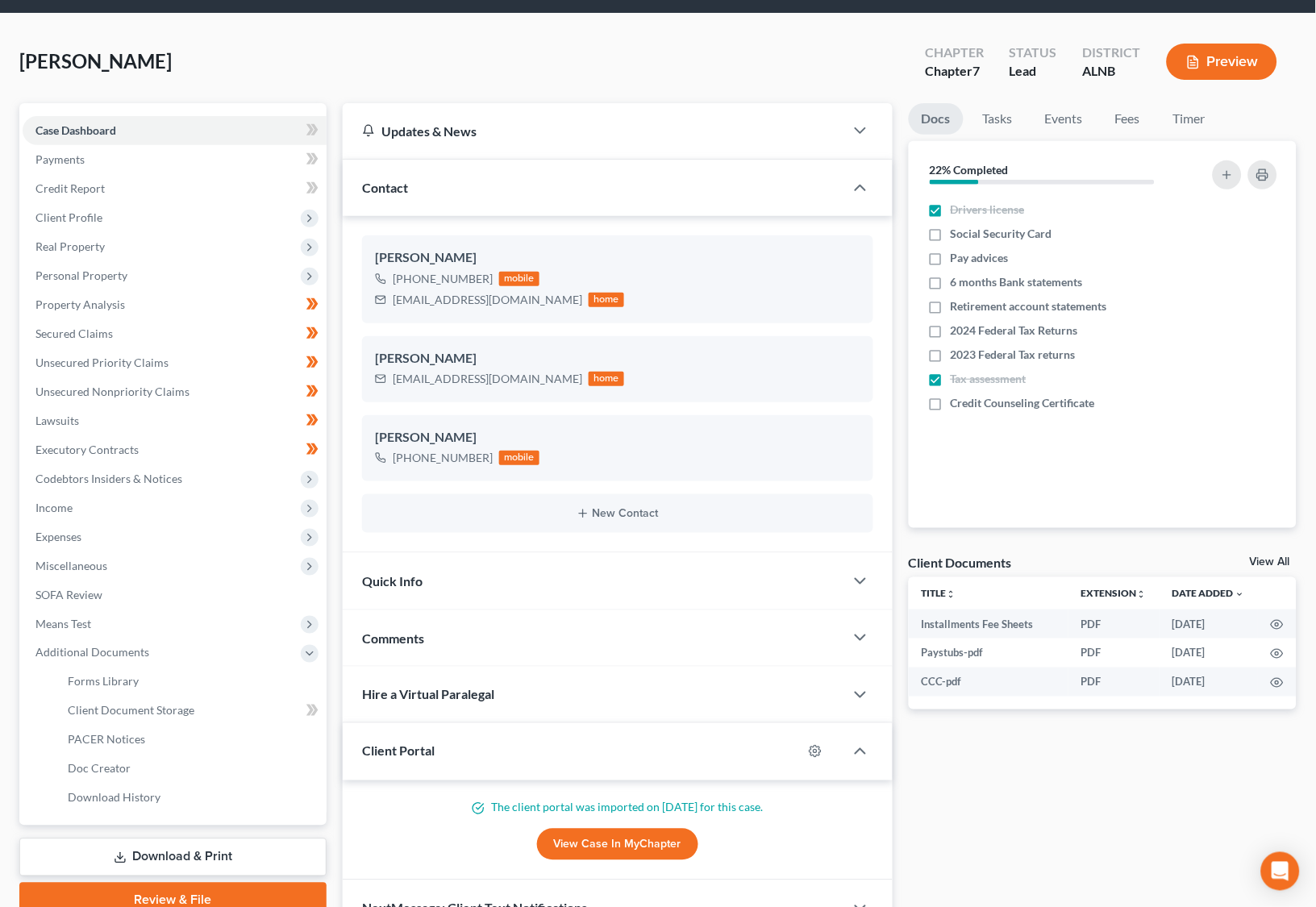
scroll to position [53, 0]
